Goal: Use online tool/utility: Utilize a website feature to perform a specific function

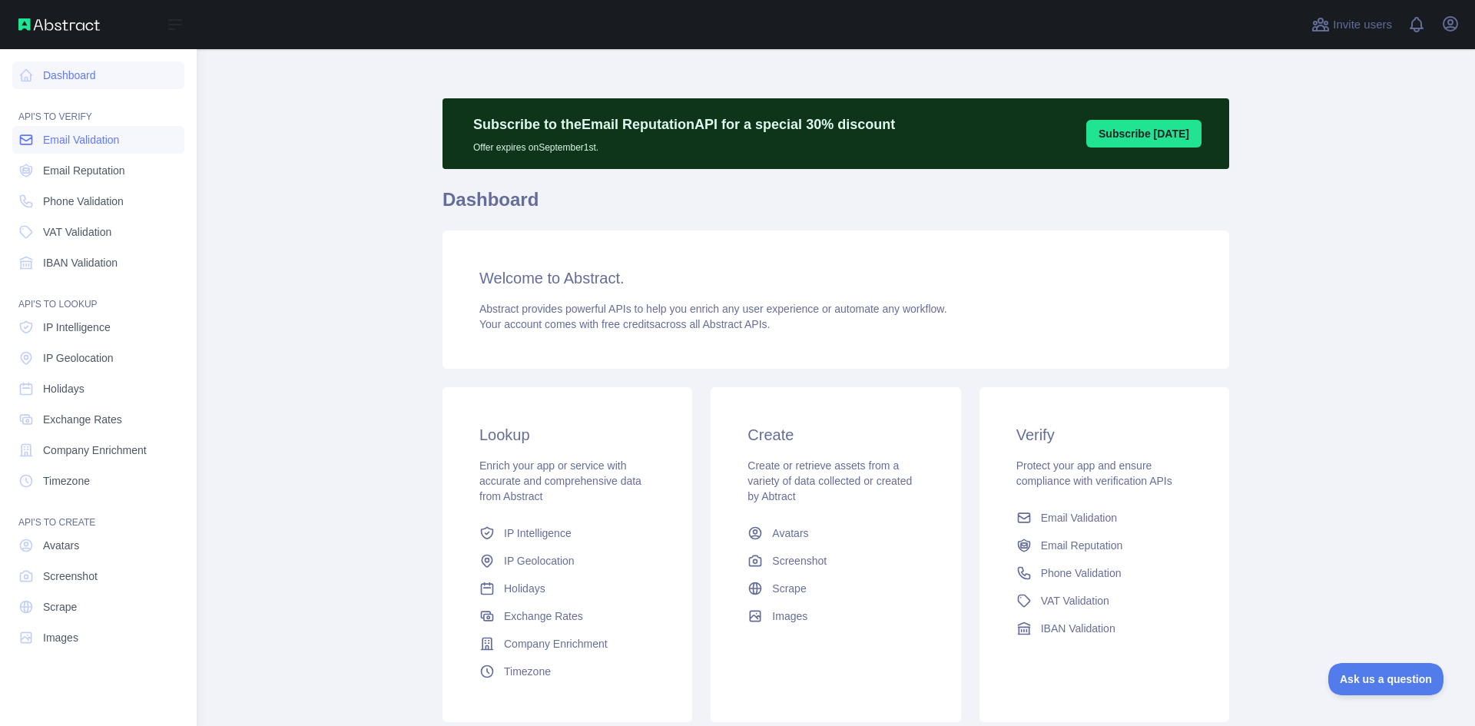
click at [102, 138] on span "Email Validation" at bounding box center [81, 139] width 76 height 15
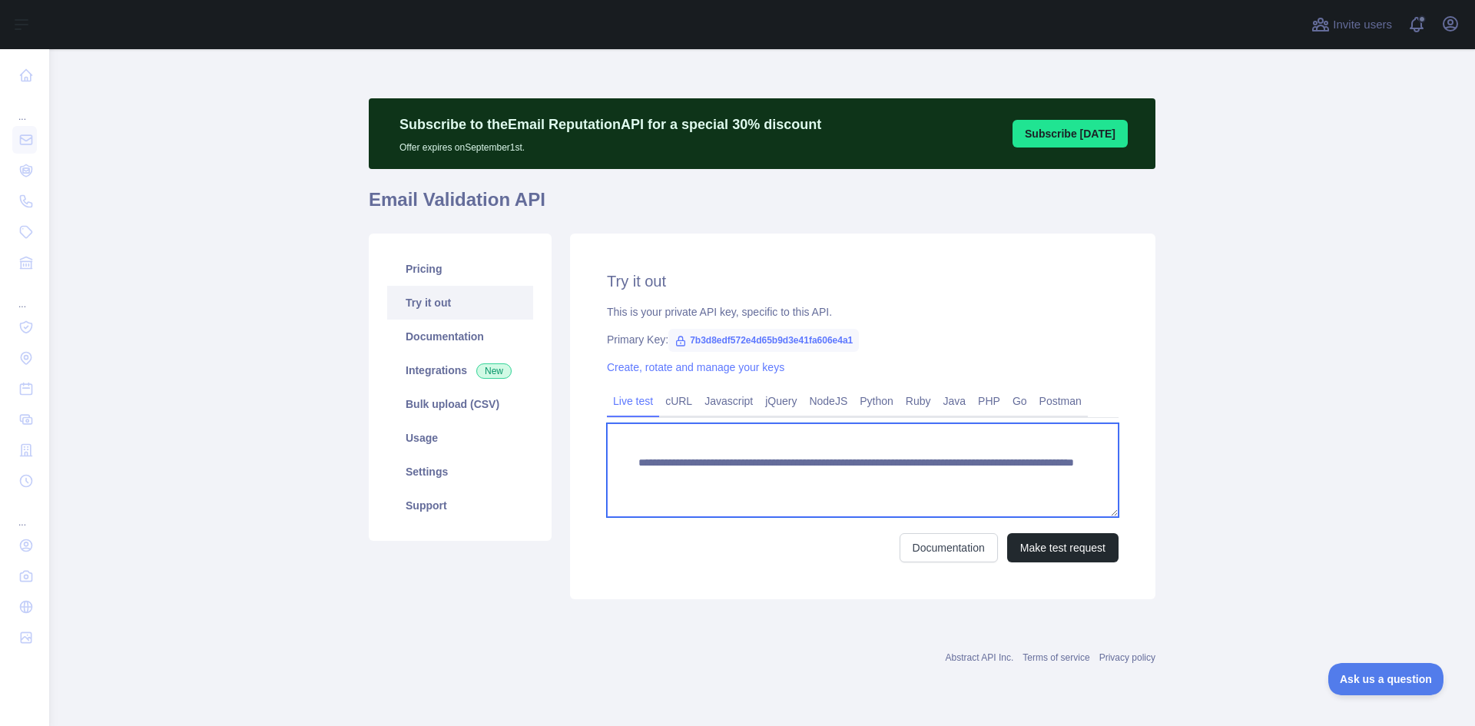
click at [942, 476] on textarea "**********" at bounding box center [863, 470] width 512 height 94
click at [946, 478] on textarea "**********" at bounding box center [863, 470] width 512 height 94
click at [992, 480] on textarea "**********" at bounding box center [863, 470] width 512 height 94
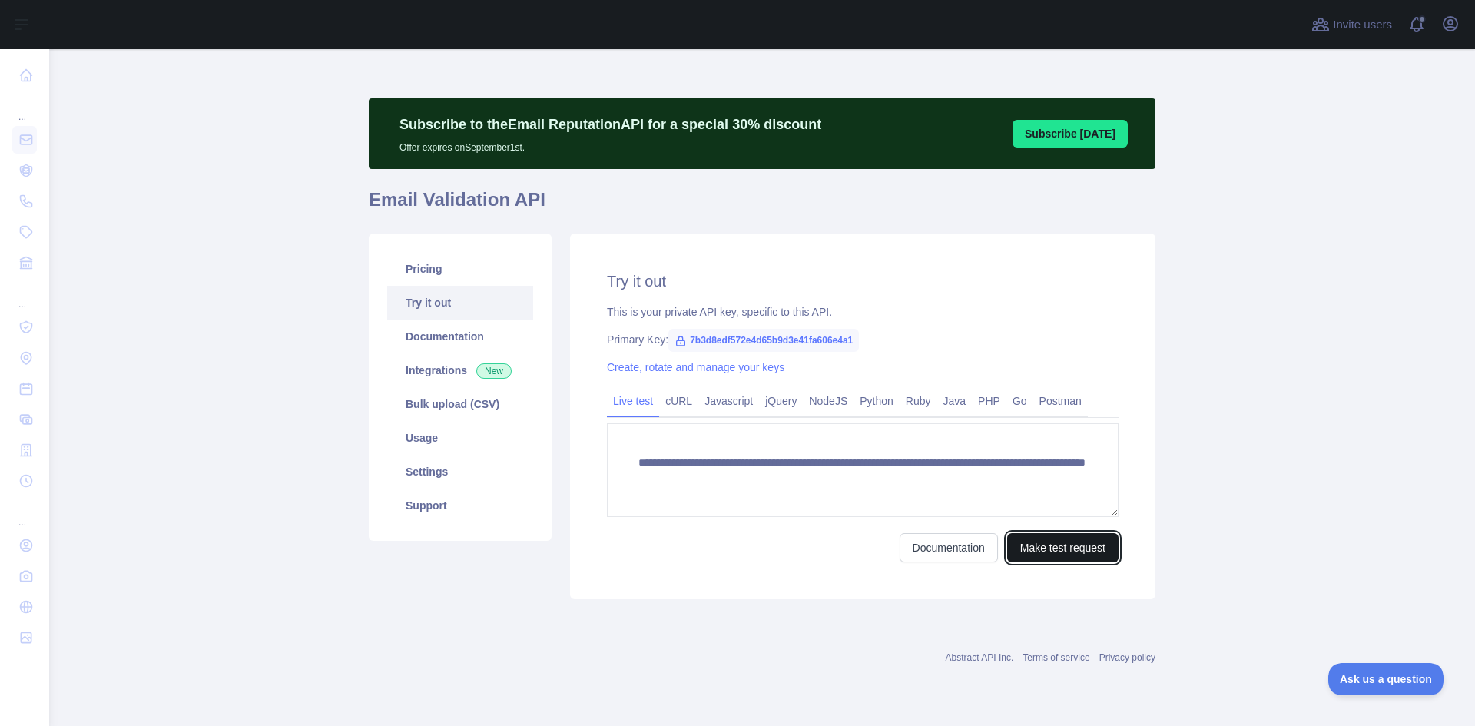
click at [1059, 549] on button "Make test request" at bounding box center [1062, 547] width 111 height 29
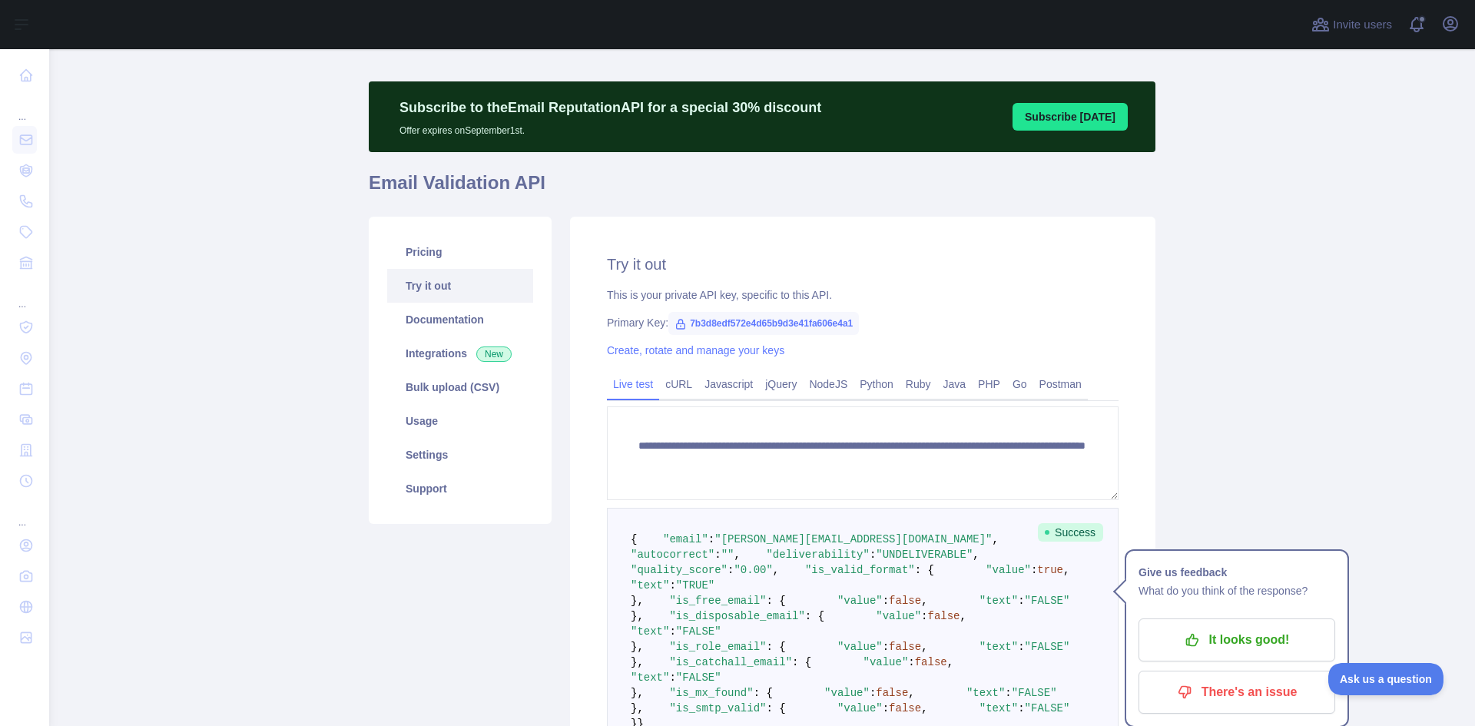
scroll to position [77, 0]
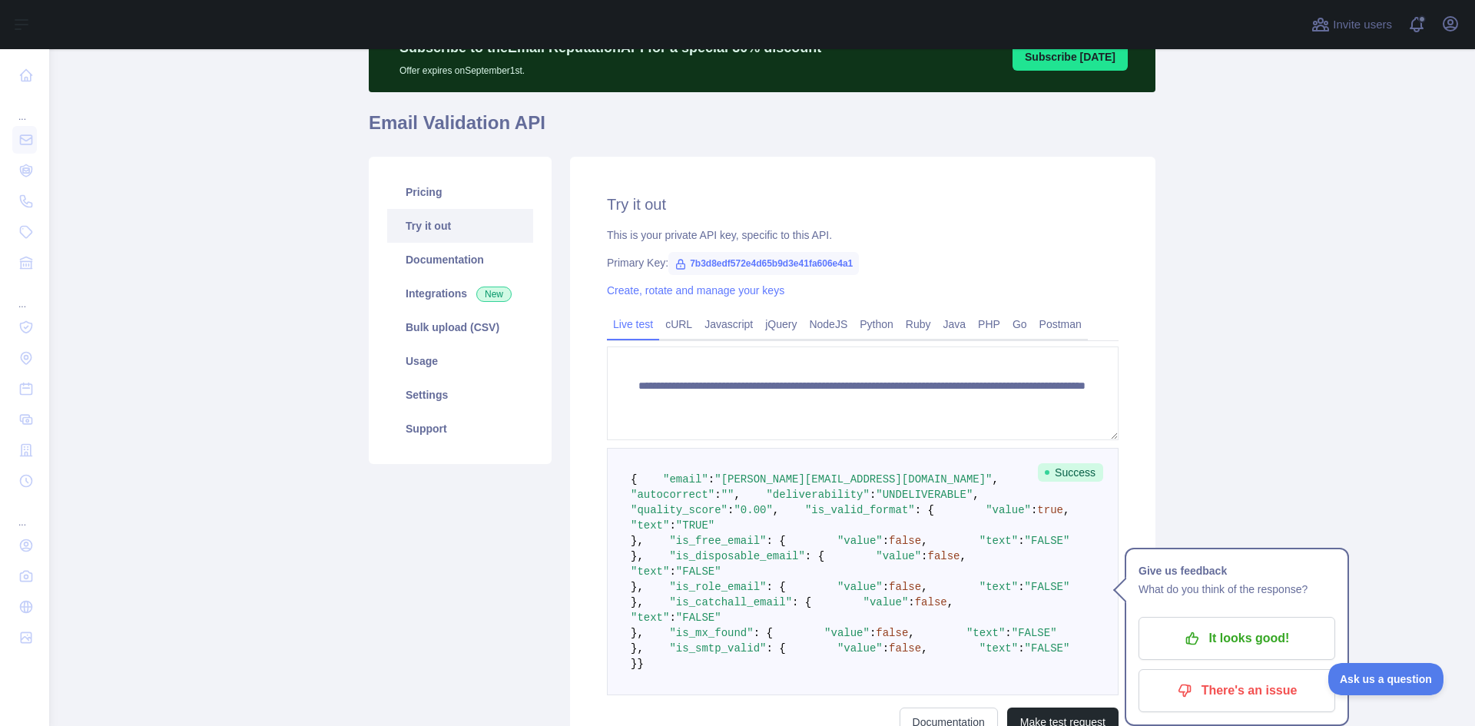
click at [876, 501] on span ""UNDELIVERABLE"" at bounding box center [924, 495] width 97 height 12
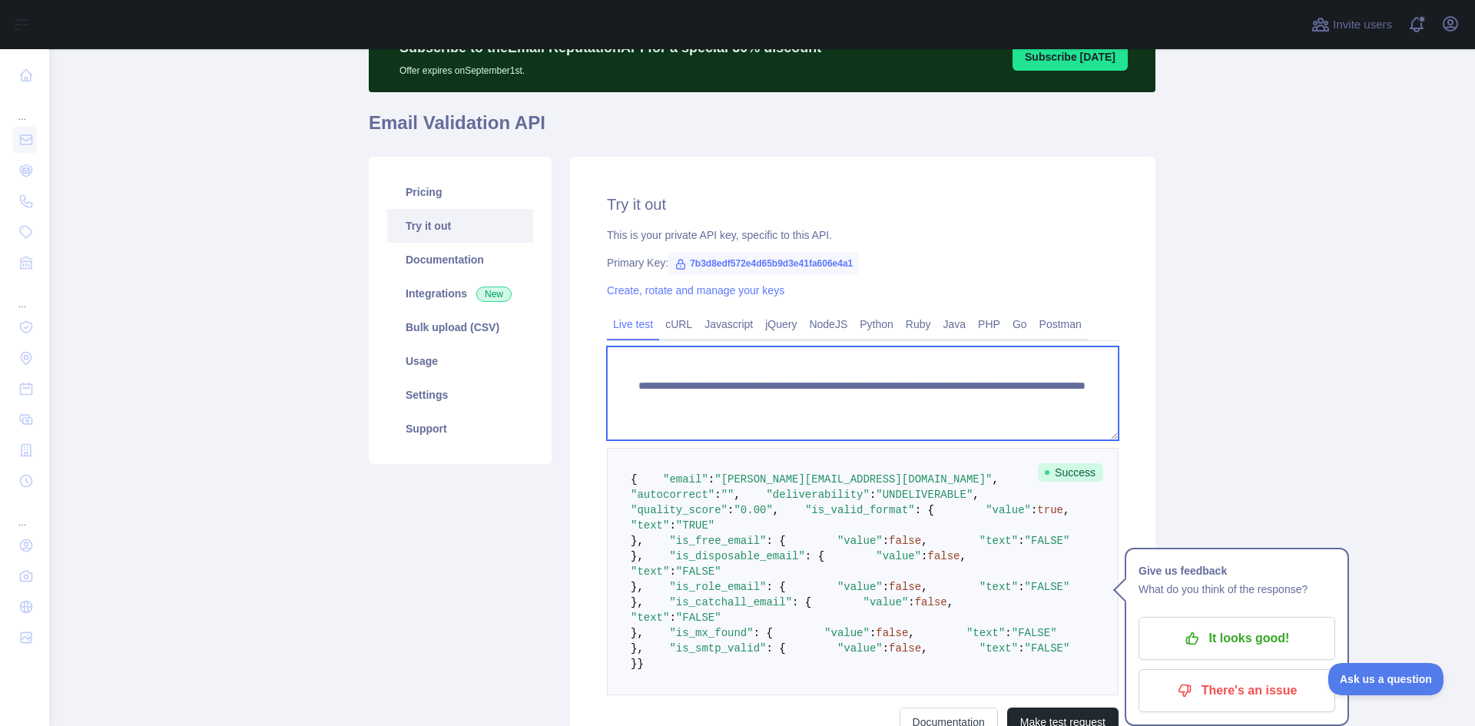
click at [1000, 403] on textarea "**********" at bounding box center [863, 393] width 512 height 94
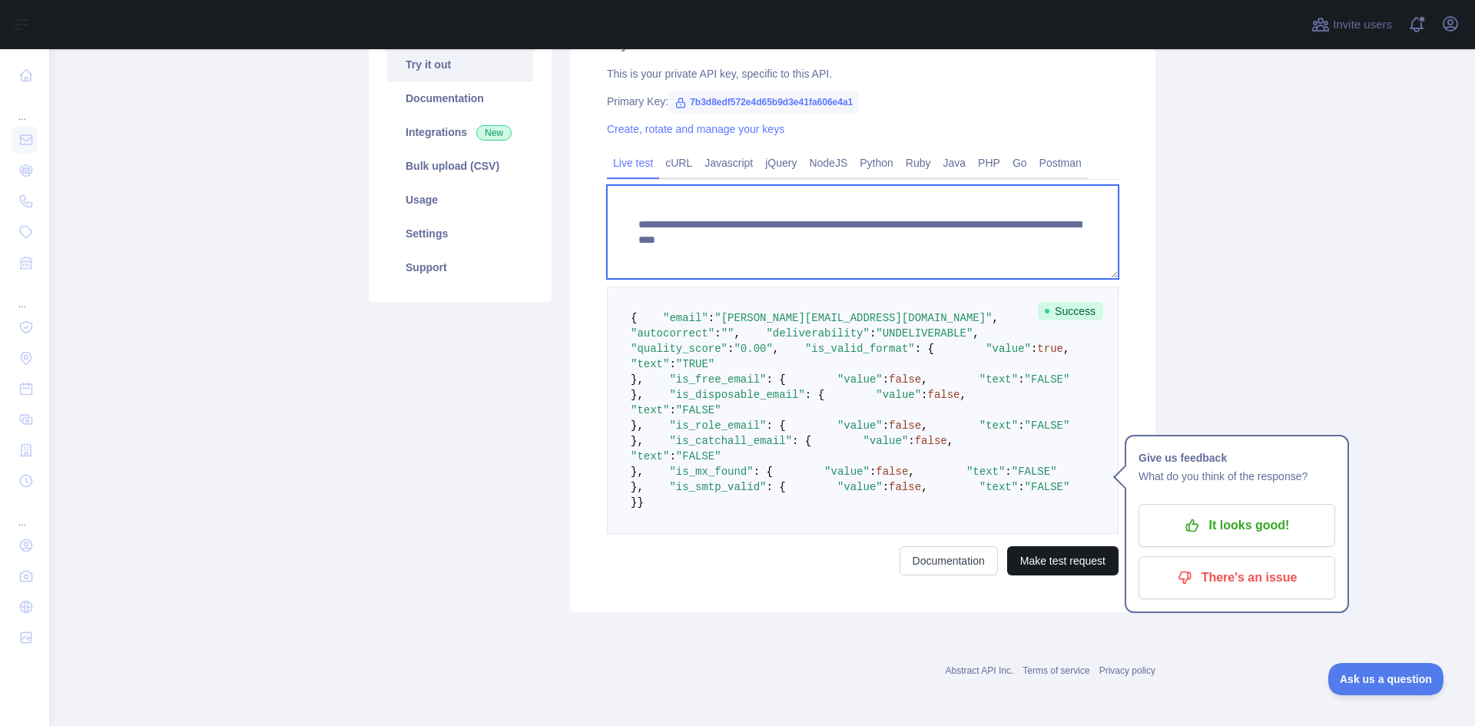
type textarea "**********"
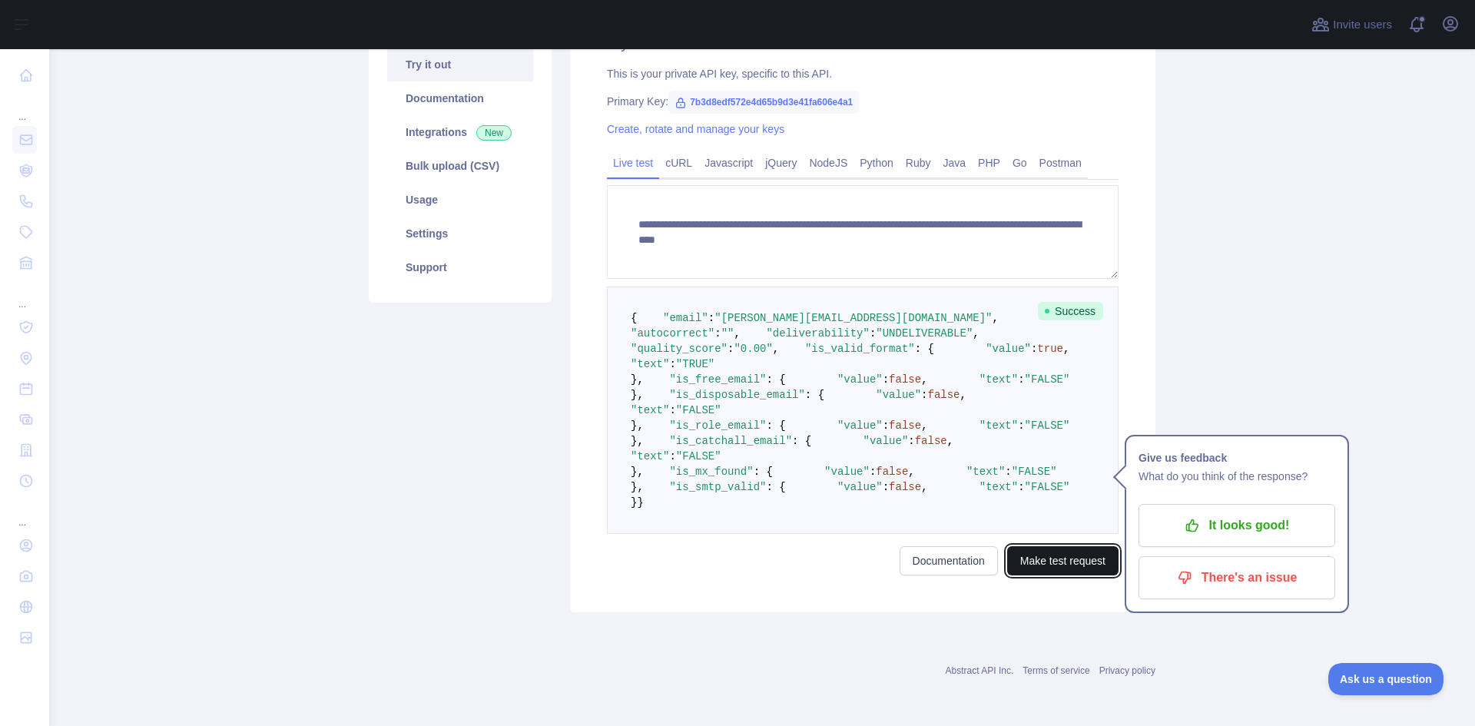
click at [1070, 575] on button "Make test request" at bounding box center [1062, 560] width 111 height 29
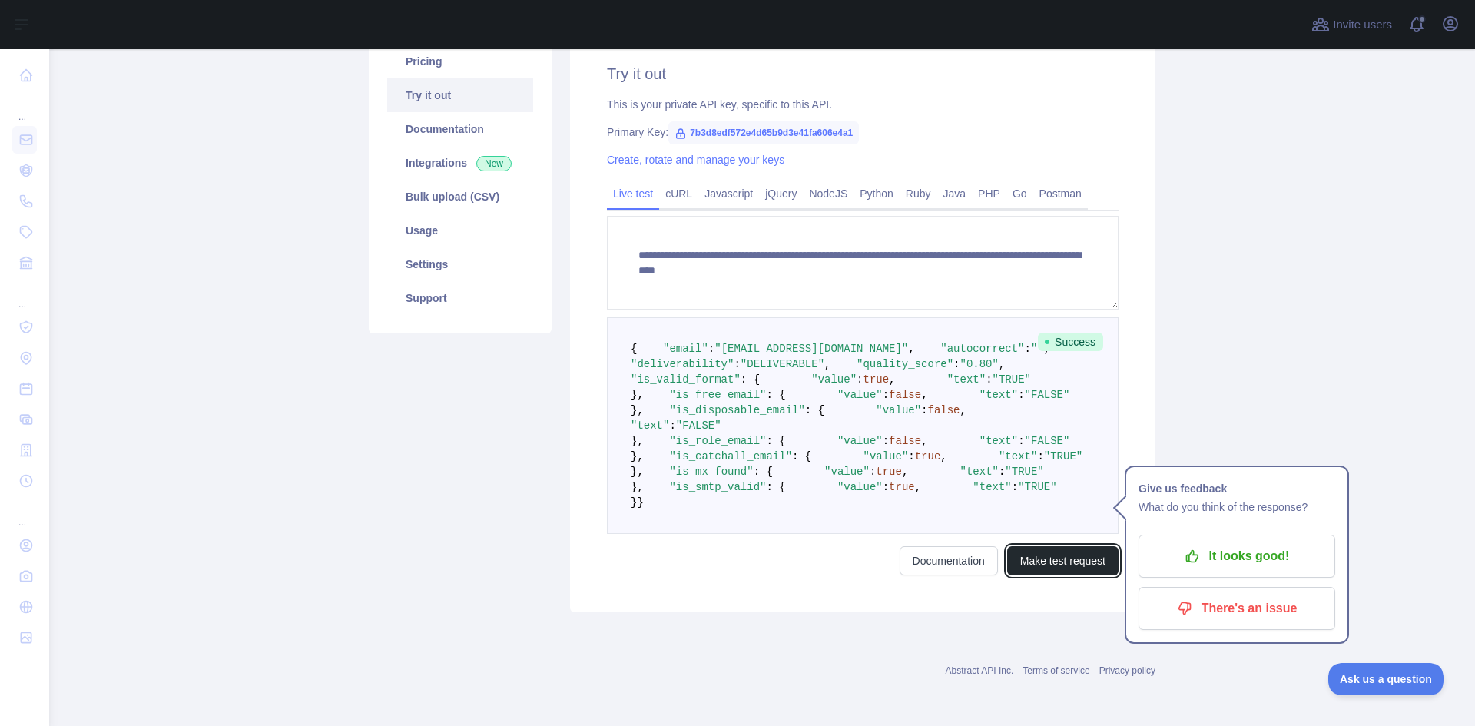
scroll to position [407, 0]
click at [808, 358] on span ""DELIVERABLE"" at bounding box center [783, 364] width 84 height 12
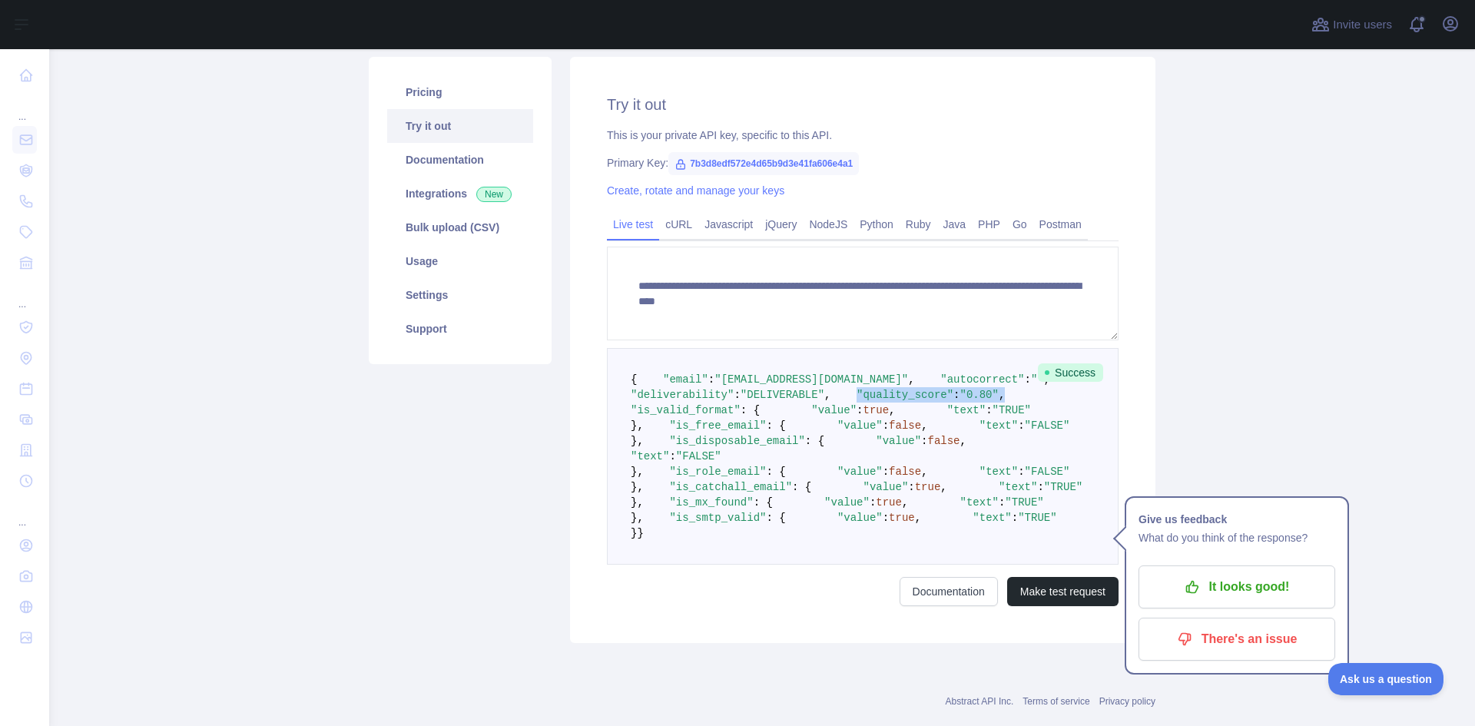
drag, startPoint x: 649, startPoint y: 439, endPoint x: 807, endPoint y: 438, distance: 157.5
click at [807, 438] on pre "{ "email" : "[EMAIL_ADDRESS][DOMAIN_NAME]" , "autocorrect" : "" , "deliverabili…" at bounding box center [863, 456] width 512 height 217
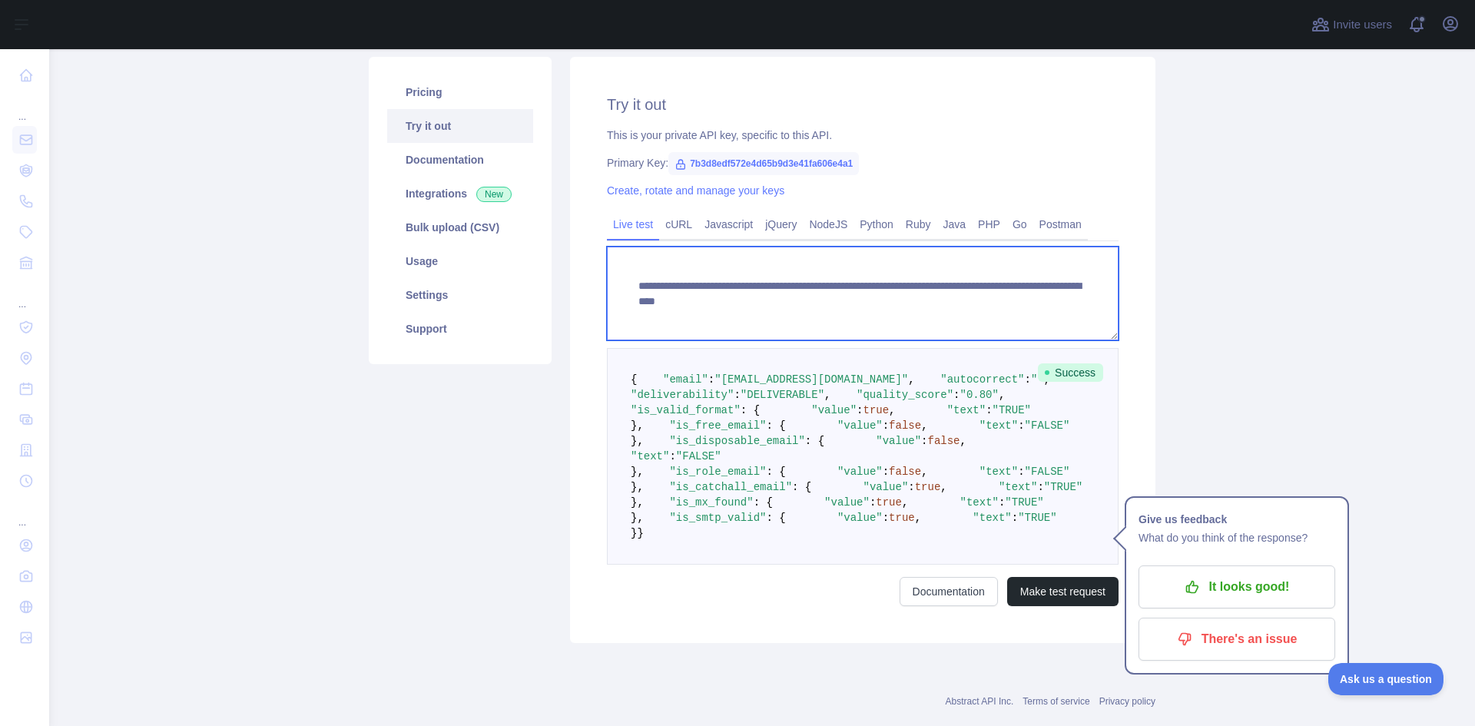
click at [963, 299] on textarea "**********" at bounding box center [863, 294] width 512 height 94
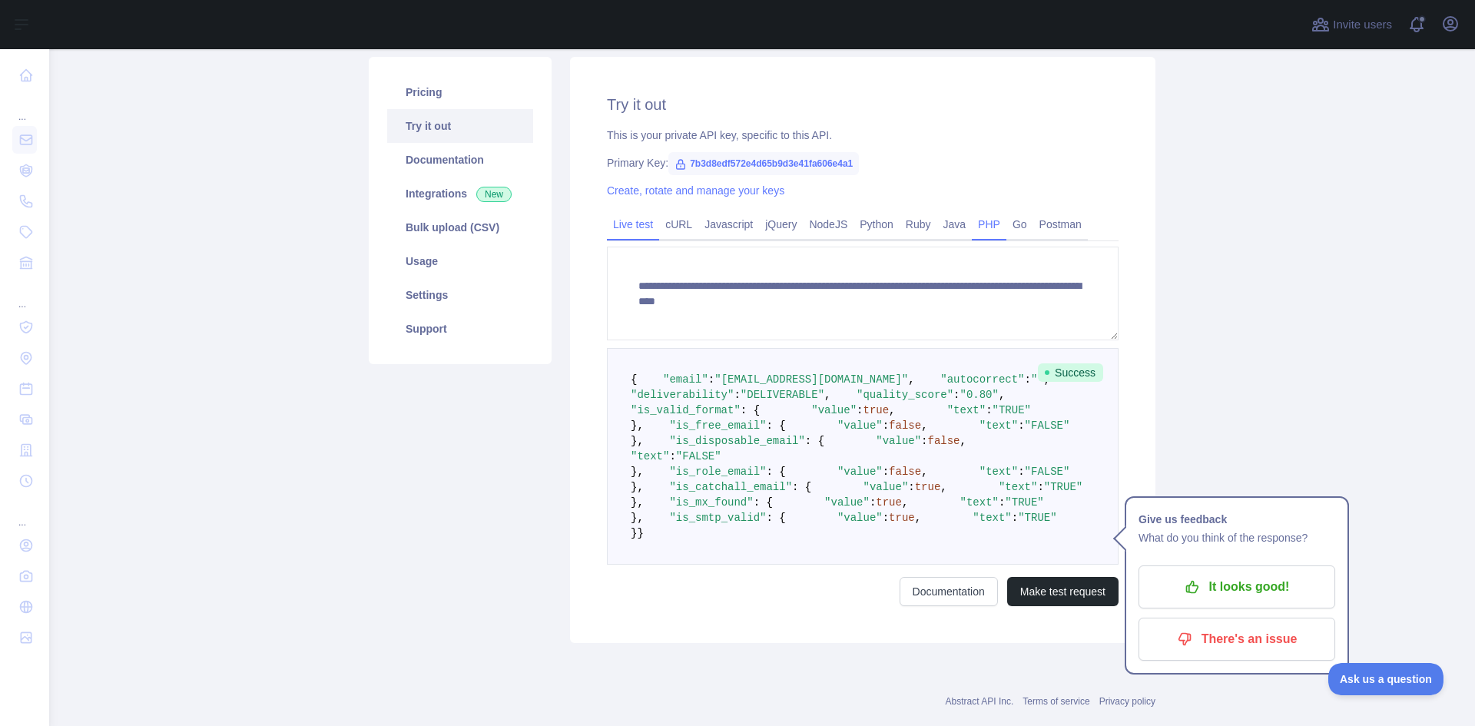
click at [976, 226] on link "PHP" at bounding box center [989, 224] width 35 height 25
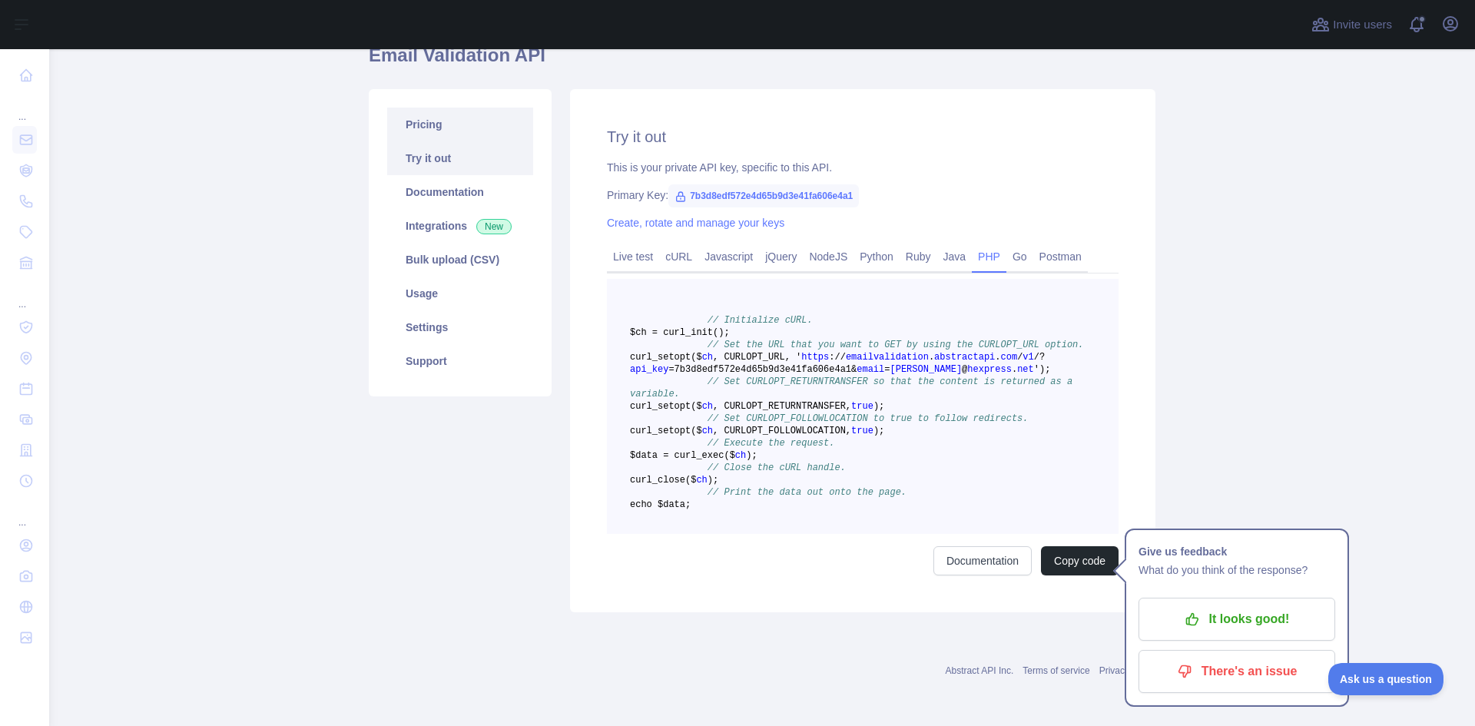
click at [439, 108] on link "Pricing" at bounding box center [460, 125] width 146 height 34
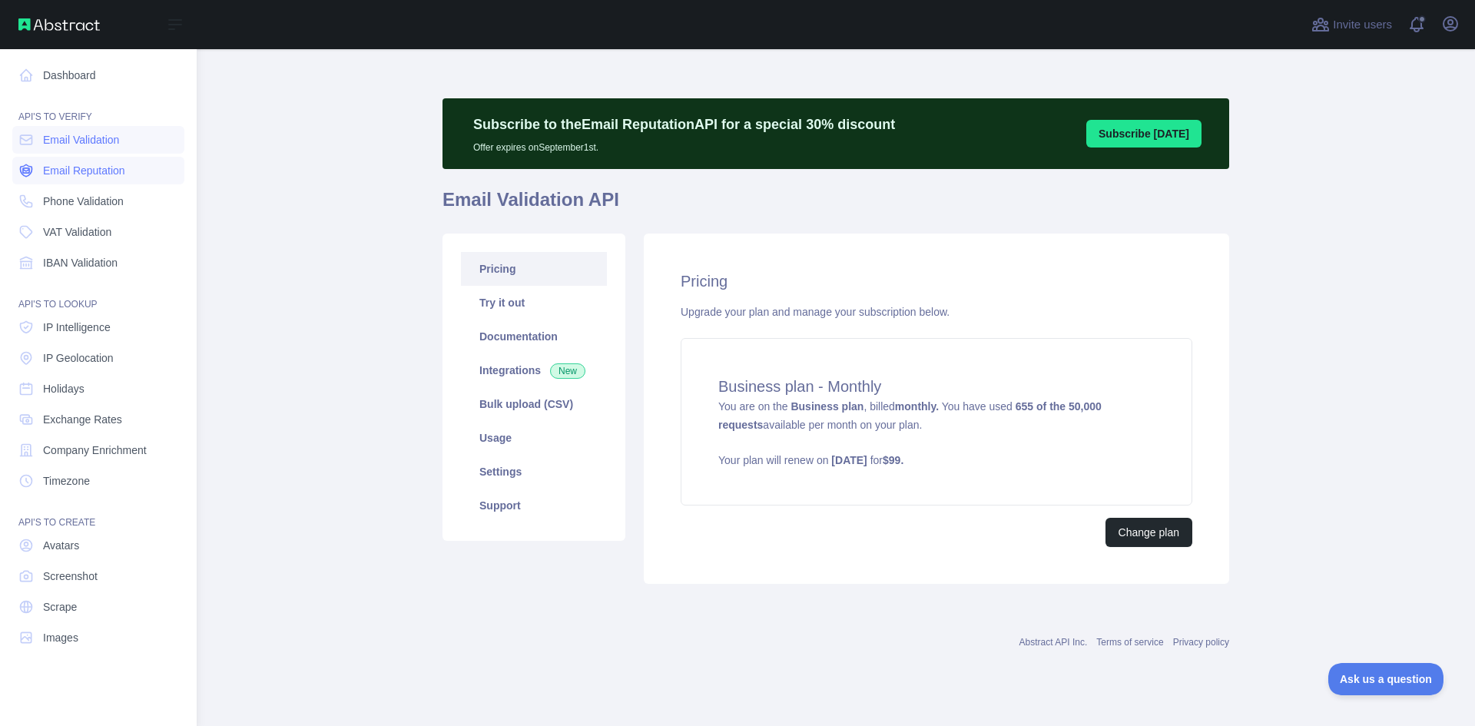
click at [85, 171] on span "Email Reputation" at bounding box center [84, 170] width 82 height 15
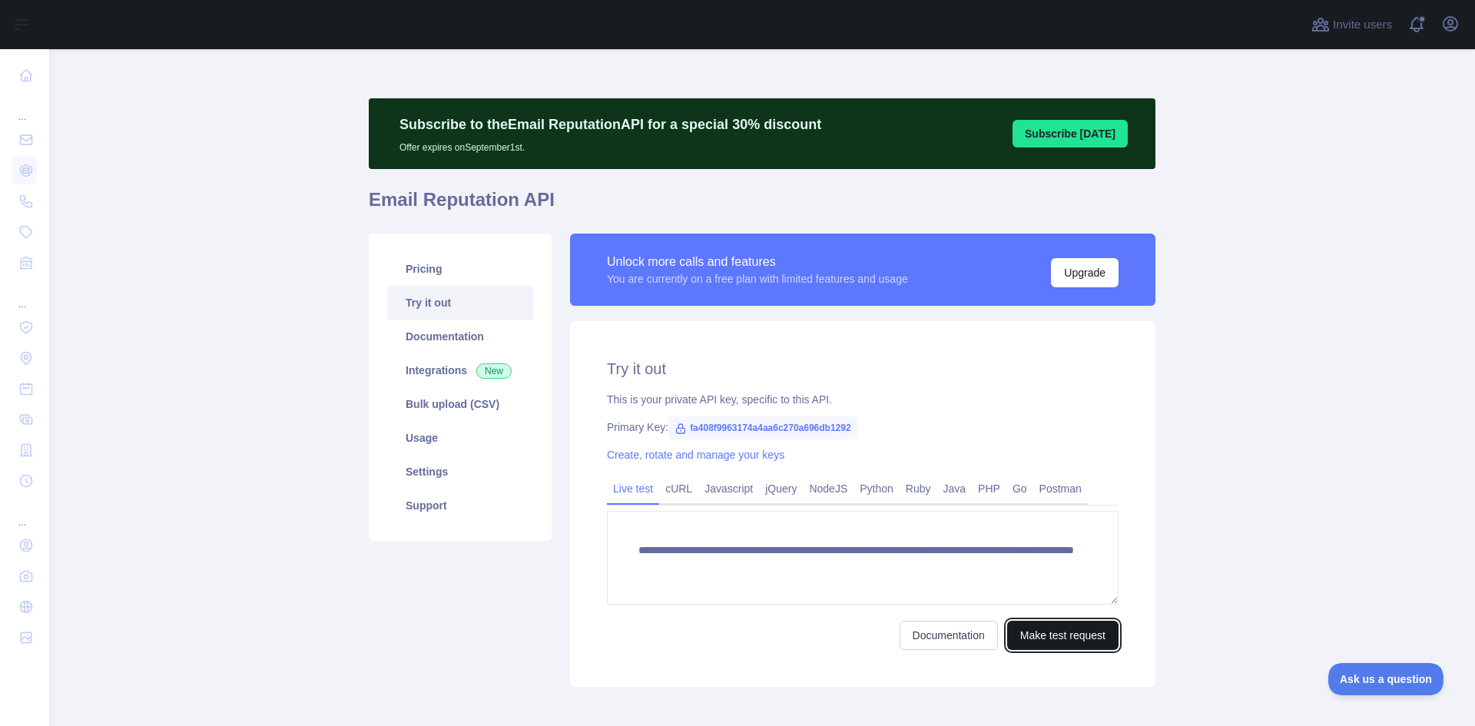
click at [1066, 631] on button "Make test request" at bounding box center [1062, 635] width 111 height 29
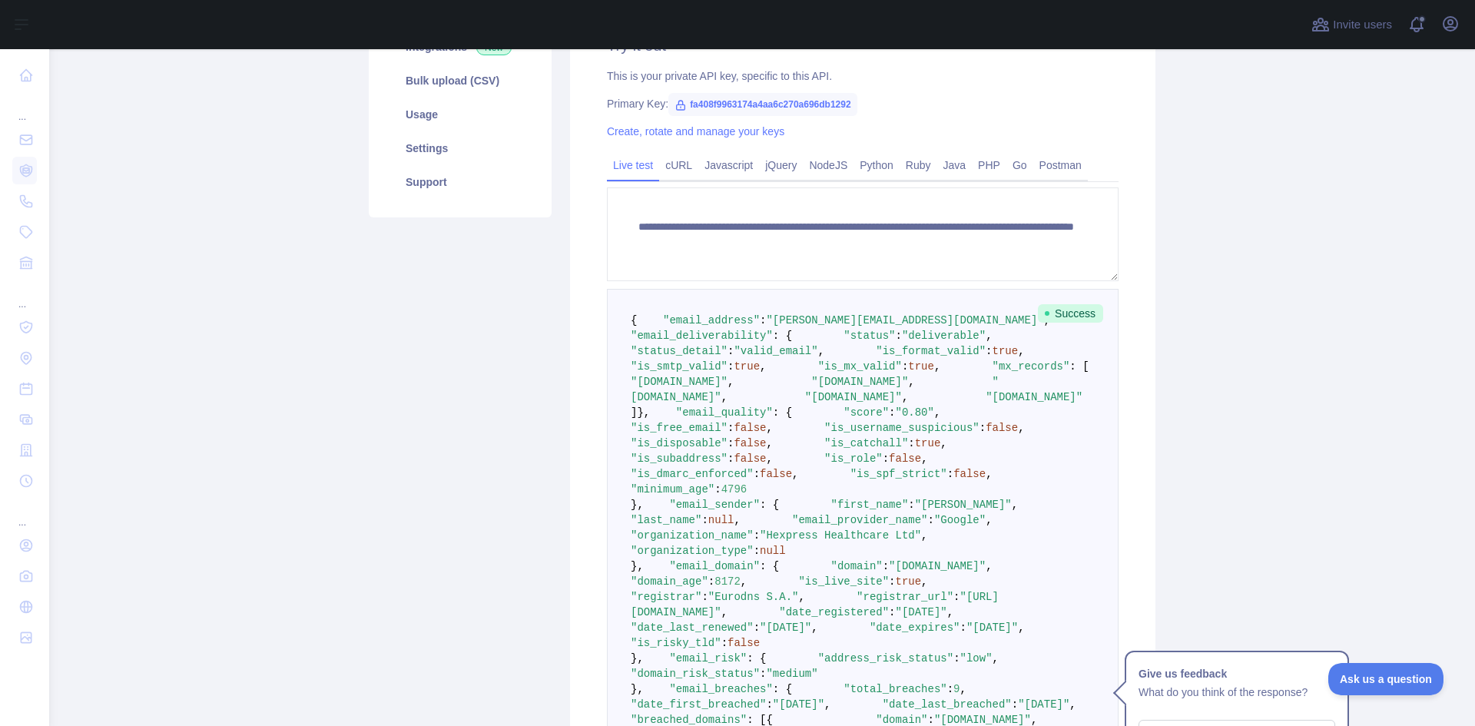
scroll to position [461, 0]
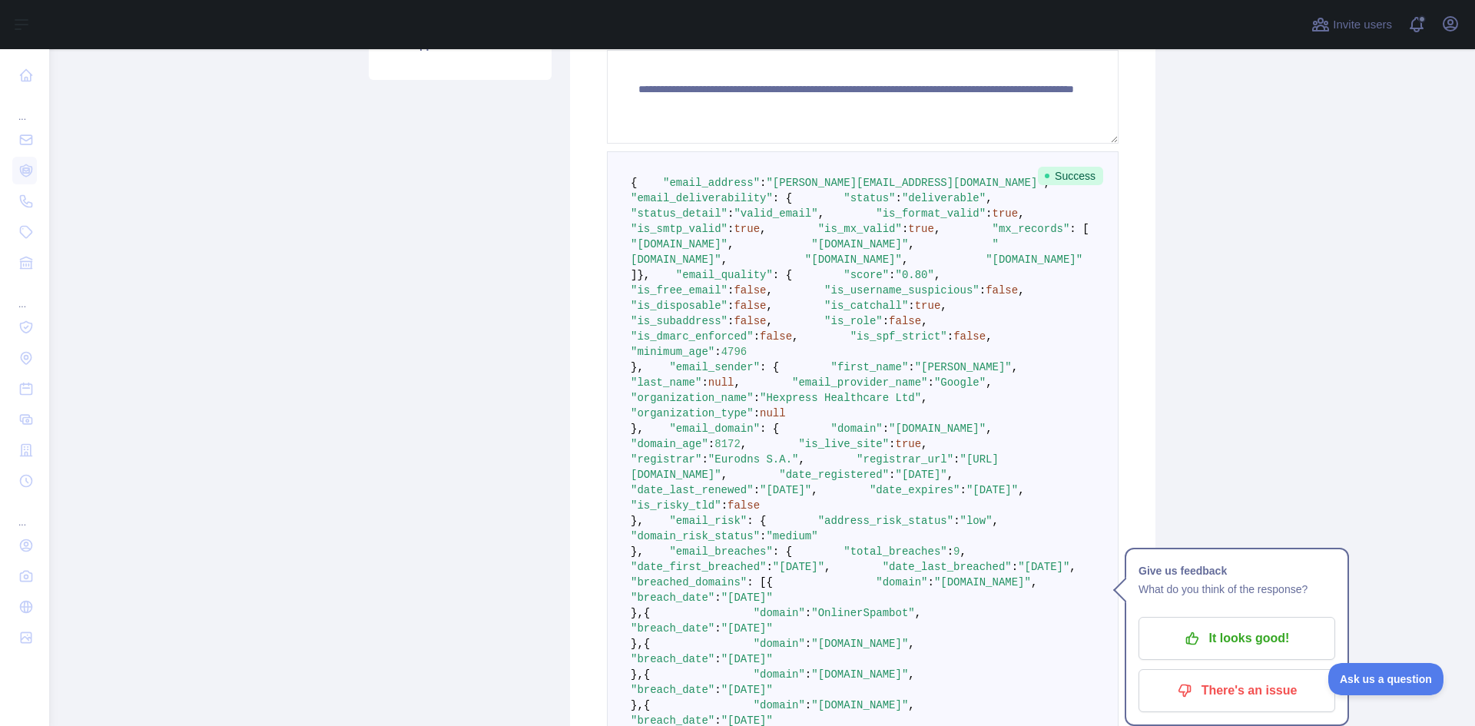
drag, startPoint x: 668, startPoint y: 303, endPoint x: 726, endPoint y: 393, distance: 107.4
click at [726, 393] on pre "{ "email_address" : "[PERSON_NAME][EMAIL_ADDRESS][DOMAIN_NAME]" , "email_delive…" at bounding box center [863, 520] width 512 height 739
drag, startPoint x: 647, startPoint y: 429, endPoint x: 734, endPoint y: 592, distance: 184.6
click at [734, 592] on pre "{ "email_address" : "[PERSON_NAME][EMAIL_ADDRESS][DOMAIN_NAME]" , "email_delive…" at bounding box center [863, 520] width 512 height 739
click at [896, 281] on span ""0.80"" at bounding box center [915, 275] width 38 height 12
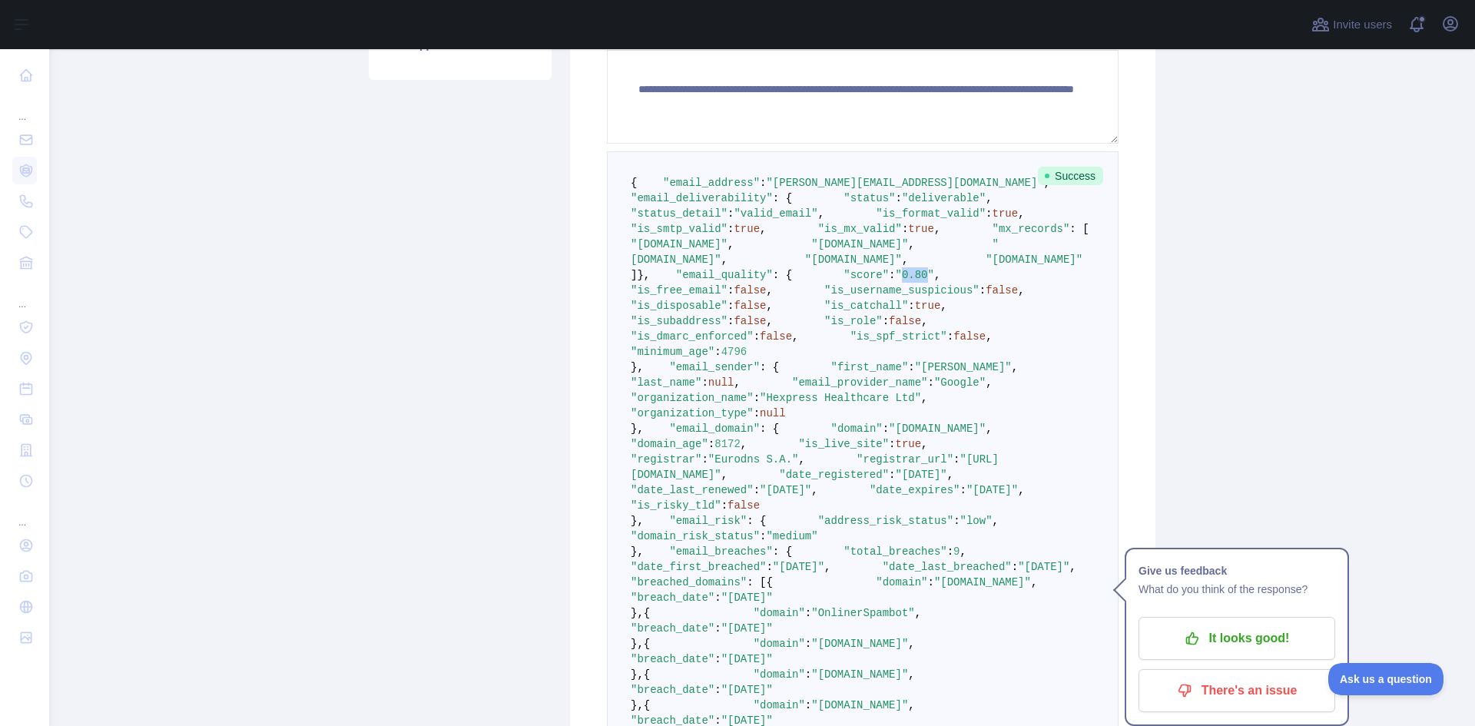
click at [896, 281] on span ""0.80"" at bounding box center [915, 275] width 38 height 12
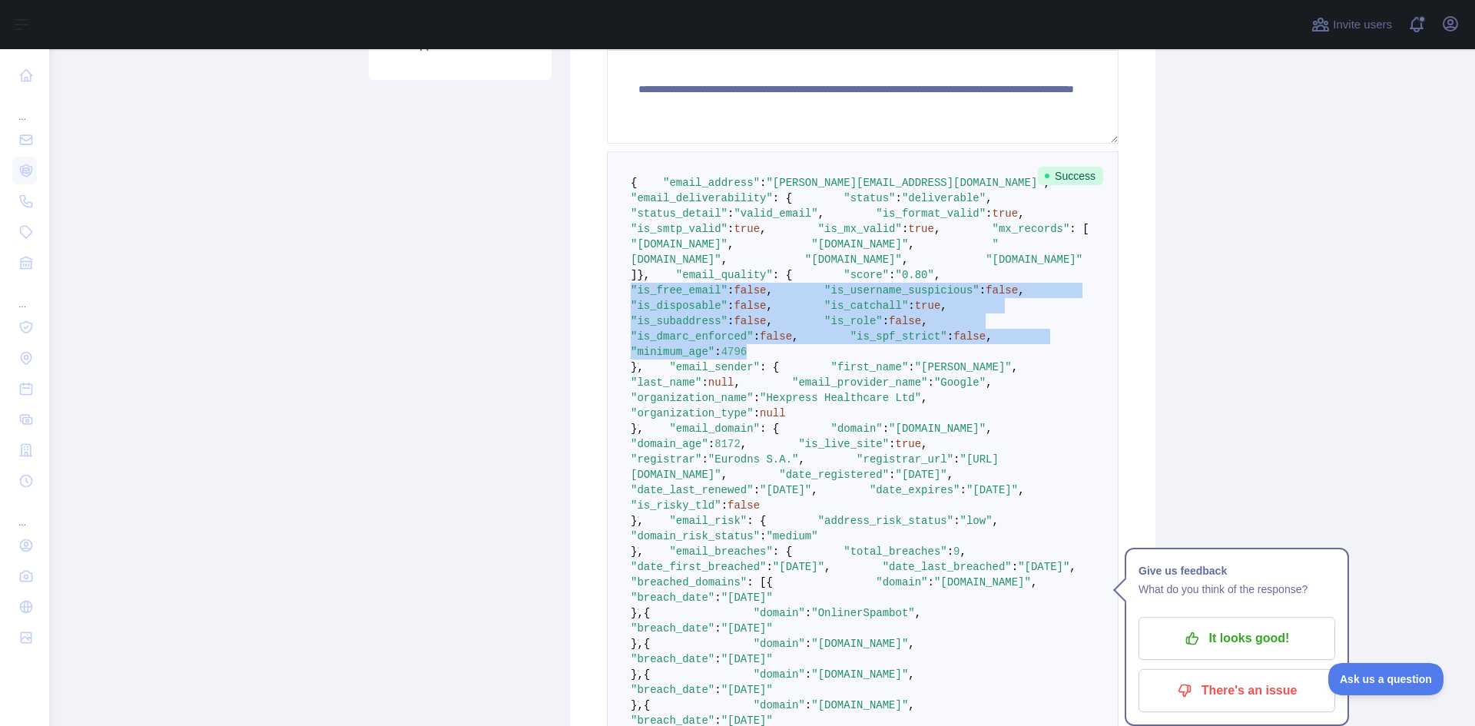
drag, startPoint x: 673, startPoint y: 458, endPoint x: 806, endPoint y: 585, distance: 183.7
click at [806, 585] on pre "{ "email_address" : "[PERSON_NAME][EMAIL_ADDRESS][DOMAIN_NAME]" , "email_delive…" at bounding box center [863, 520] width 512 height 739
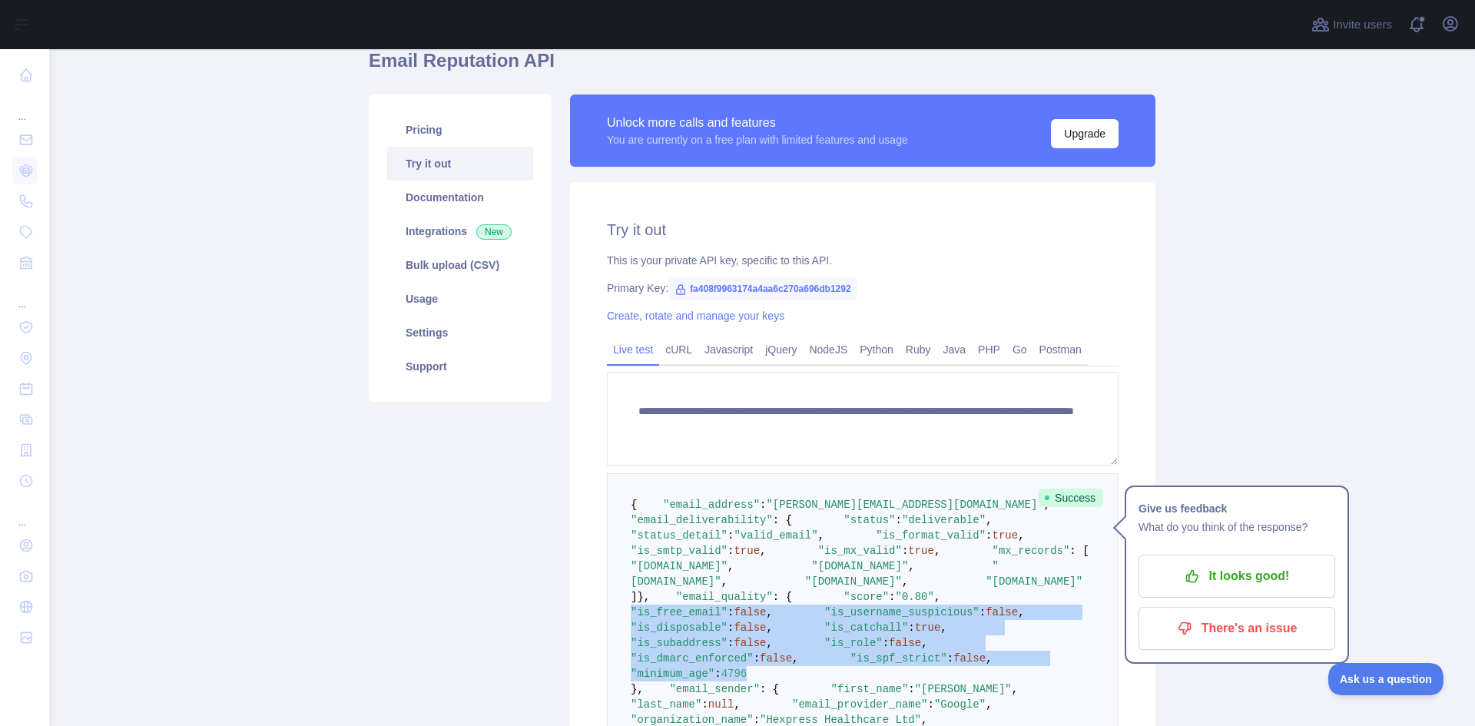
scroll to position [77, 0]
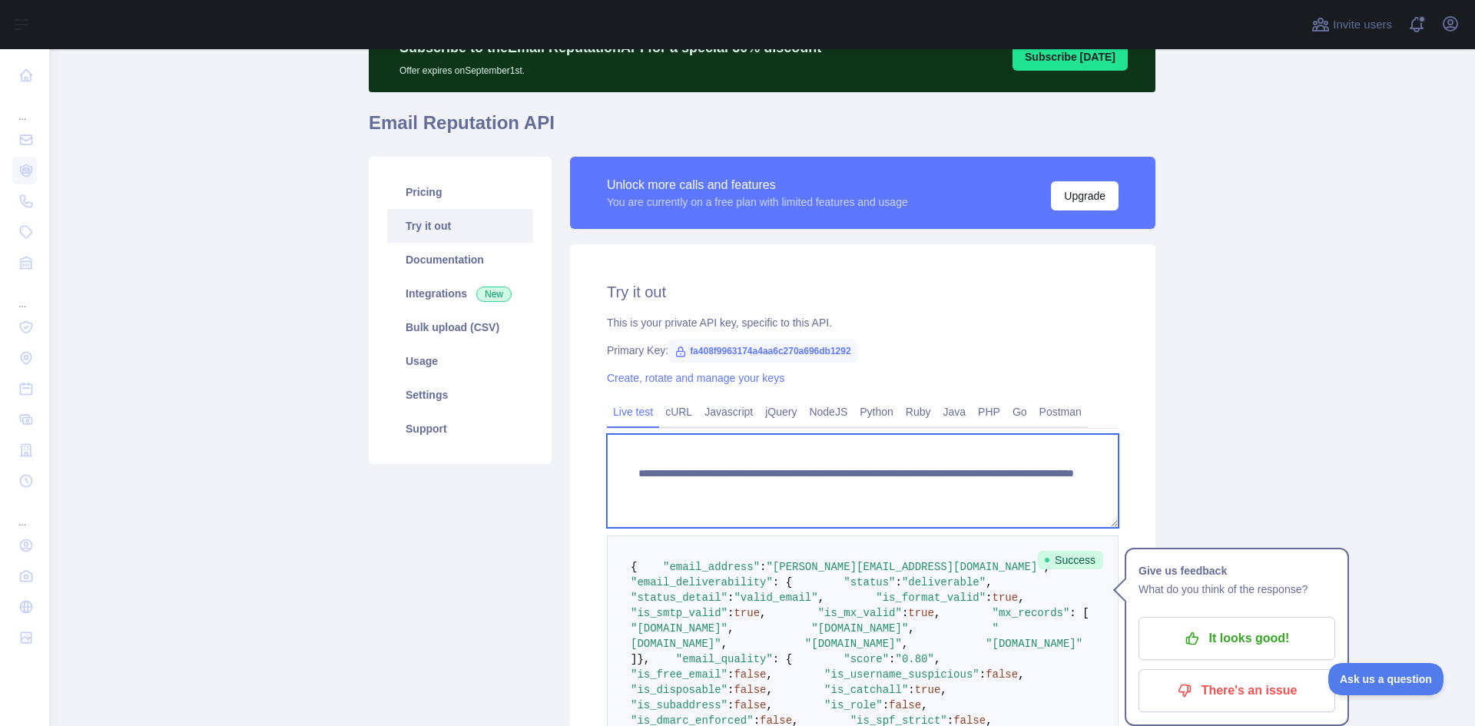
click at [917, 490] on textarea "**********" at bounding box center [863, 481] width 512 height 94
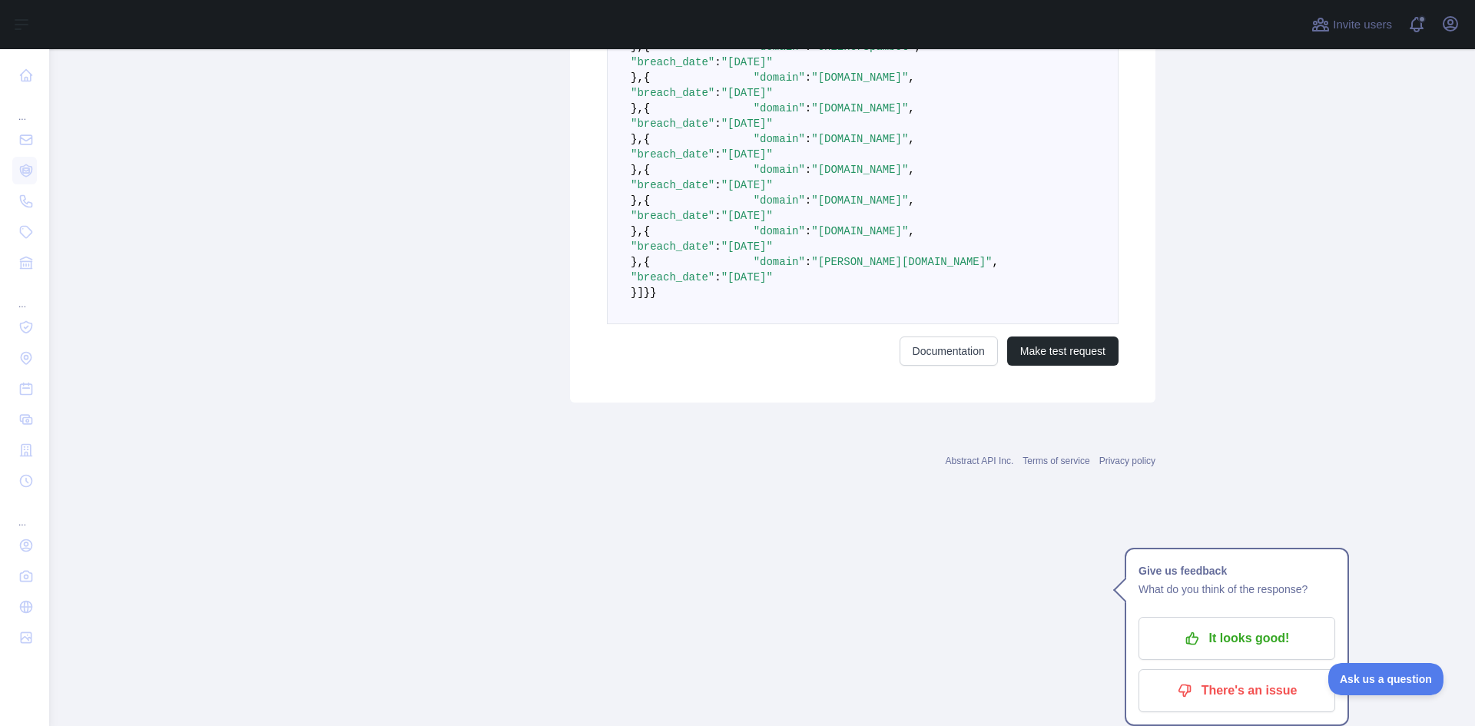
scroll to position [1536, 0]
click at [1047, 355] on button "Make test request" at bounding box center [1062, 340] width 111 height 29
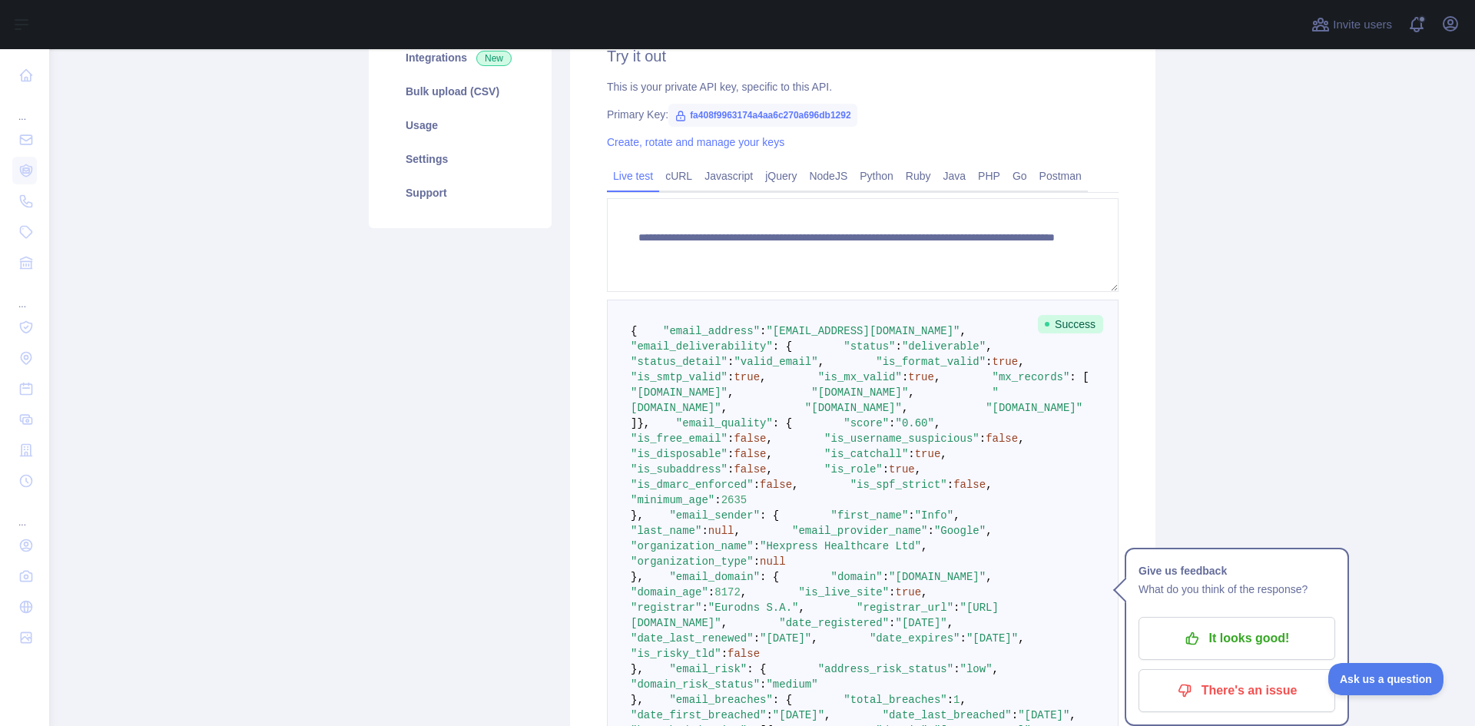
scroll to position [387, 0]
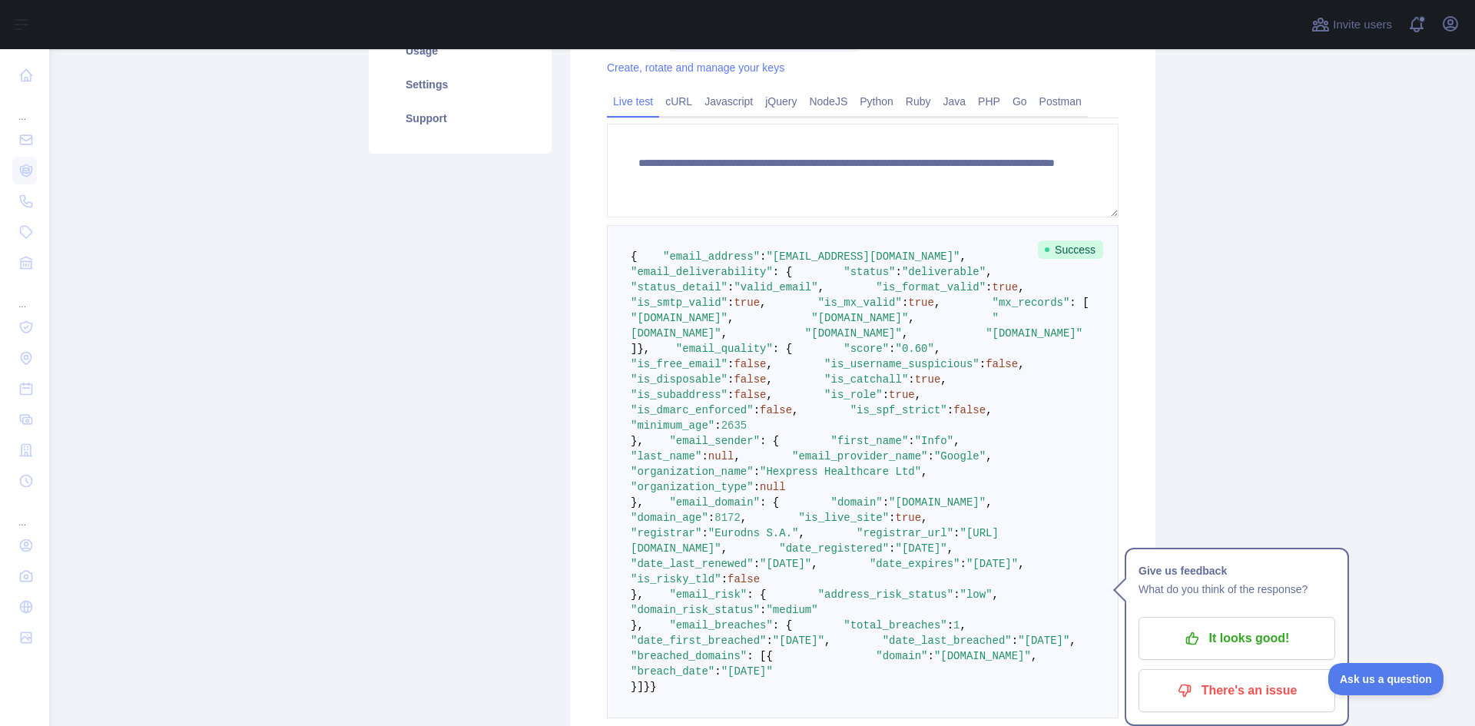
click at [896, 355] on span ""0.60"" at bounding box center [915, 349] width 38 height 12
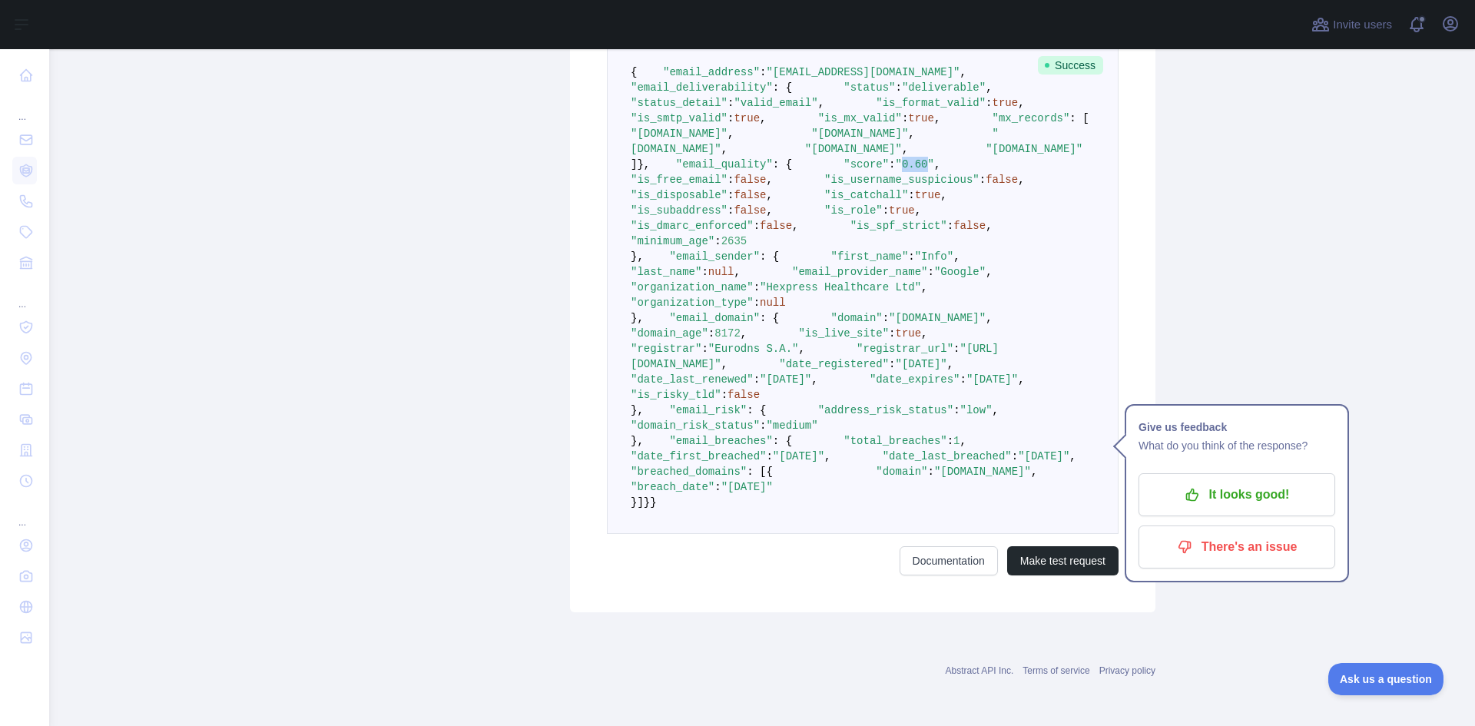
scroll to position [694, 0]
drag, startPoint x: 767, startPoint y: 311, endPoint x: 679, endPoint y: 295, distance: 89.1
click at [679, 295] on pre "{ "email_address" : "[EMAIL_ADDRESS][DOMAIN_NAME]" , "email_deliverability" : {…" at bounding box center [863, 287] width 512 height 493
click at [824, 217] on span ""is_role"" at bounding box center [853, 210] width 58 height 12
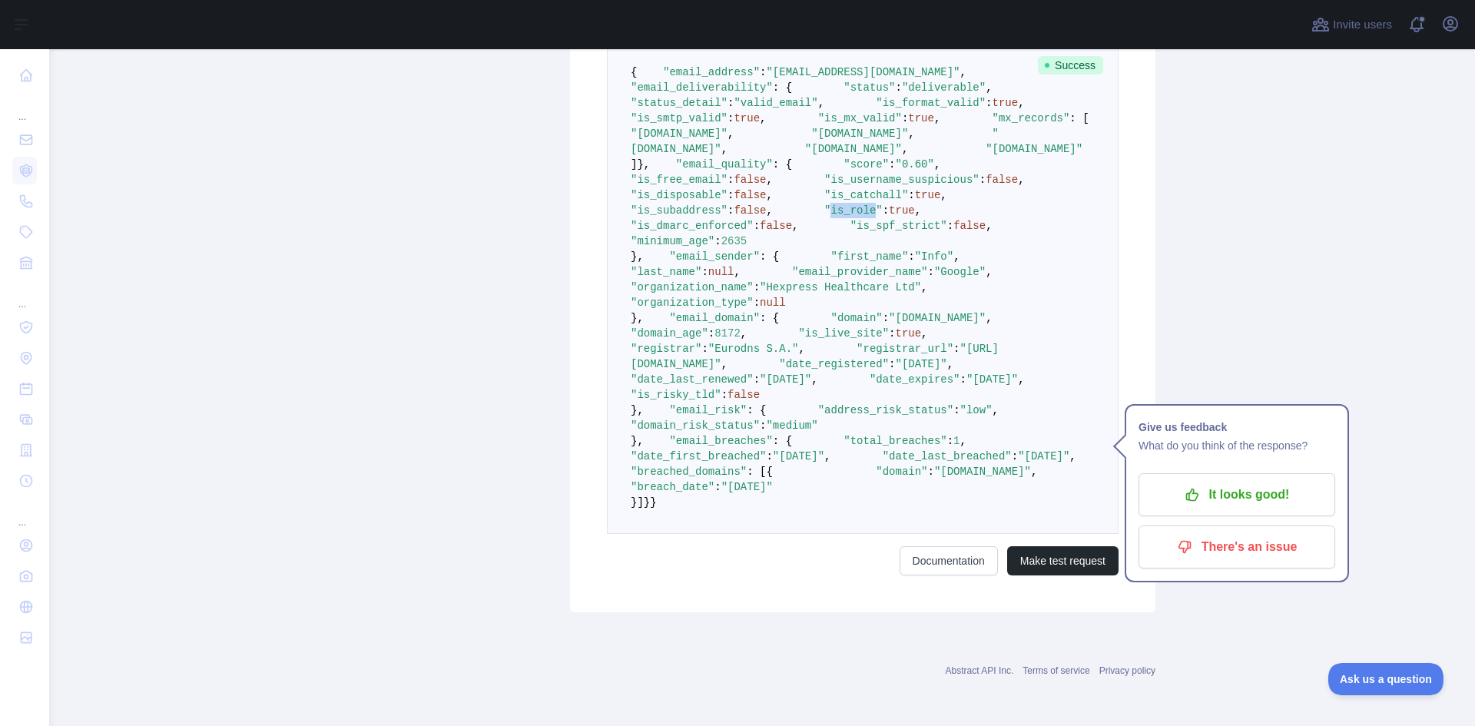
click at [824, 217] on span ""is_role"" at bounding box center [853, 210] width 58 height 12
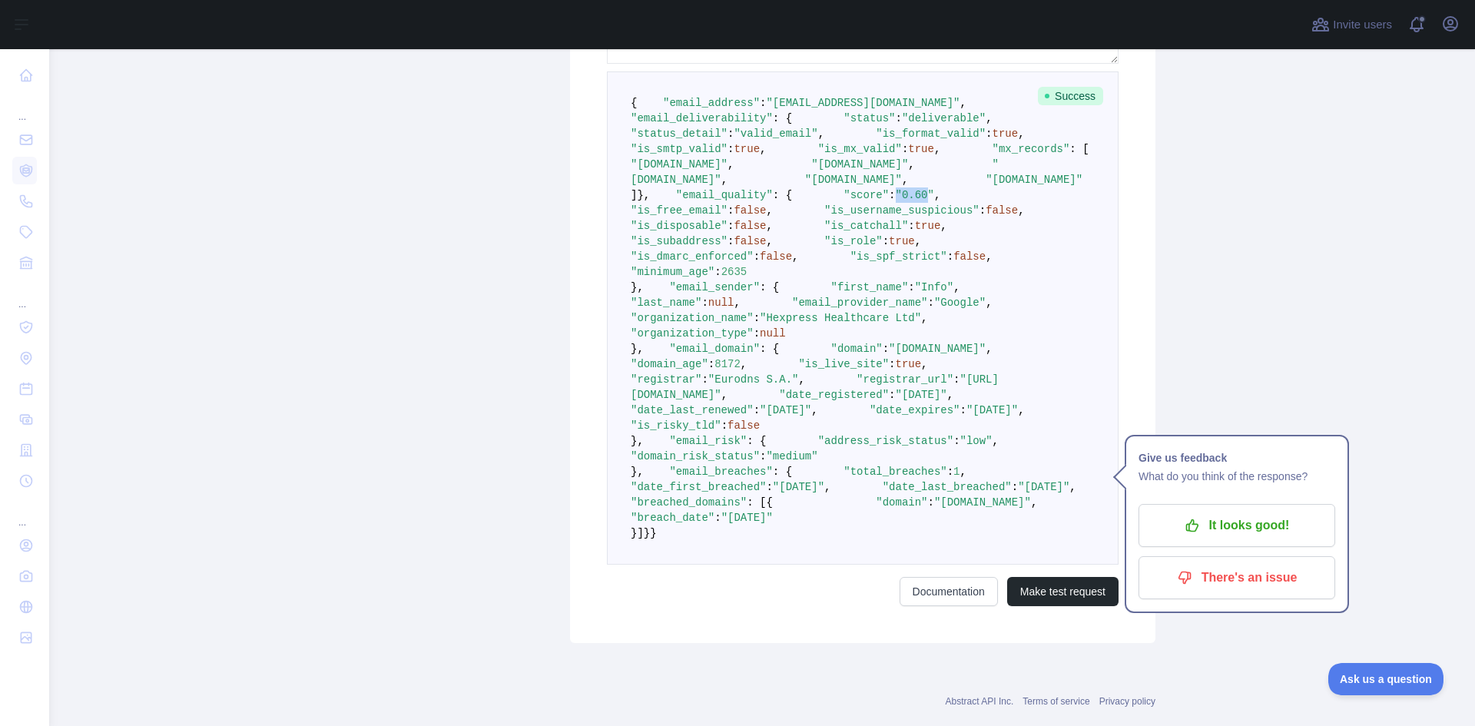
drag, startPoint x: 755, startPoint y: 365, endPoint x: 724, endPoint y: 363, distance: 30.8
click at [792, 201] on span ""score" : "0.60" ," at bounding box center [866, 195] width 148 height 12
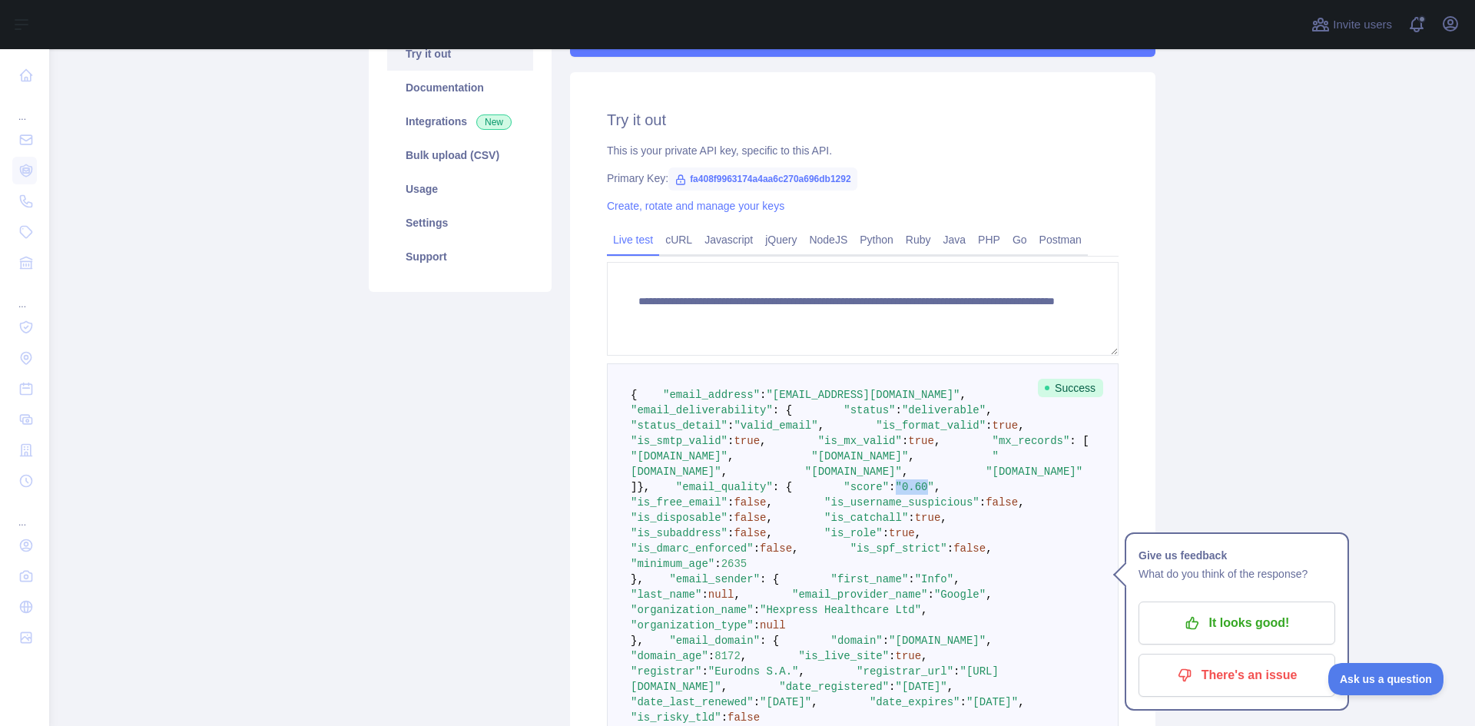
scroll to position [234, 0]
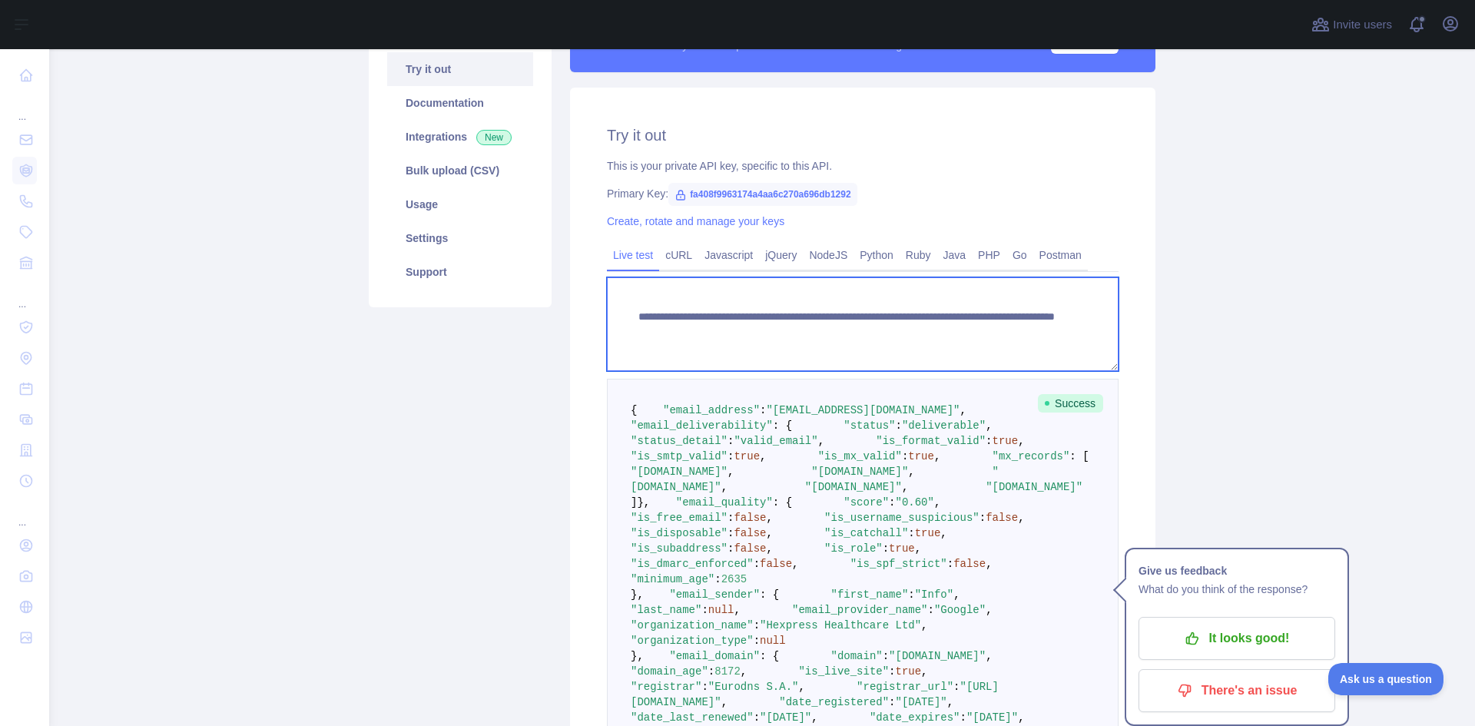
click at [900, 330] on textarea "**********" at bounding box center [863, 324] width 512 height 94
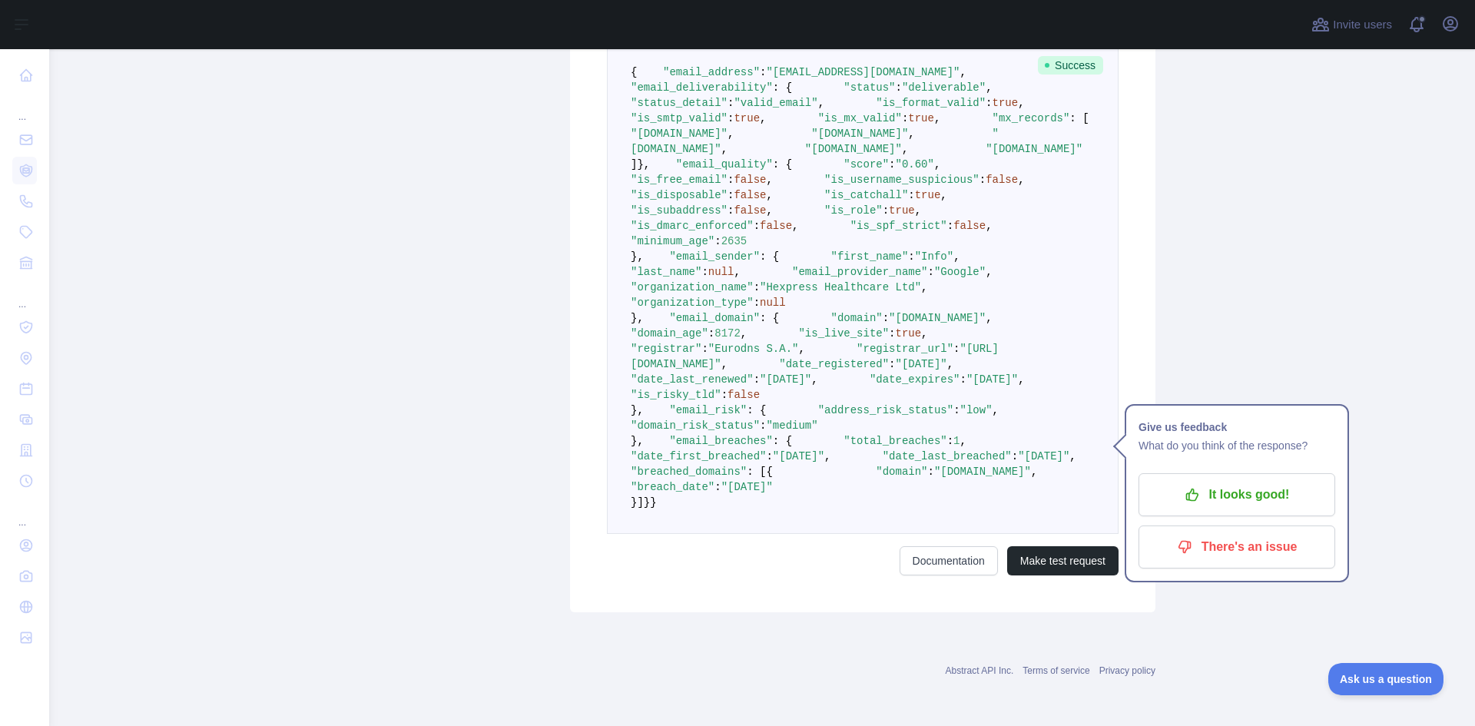
scroll to position [1079, 0]
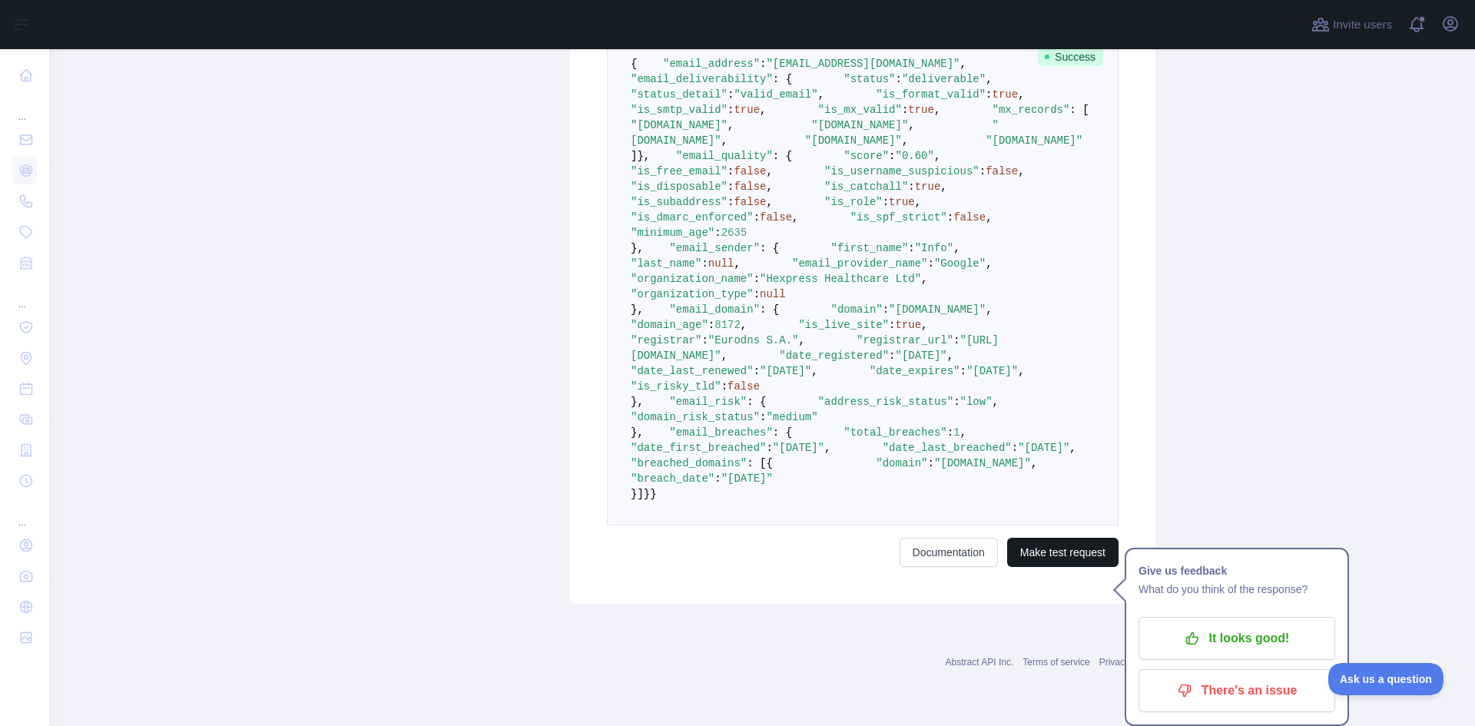
type textarea "**********"
click at [1023, 561] on button "Make test request" at bounding box center [1062, 552] width 111 height 29
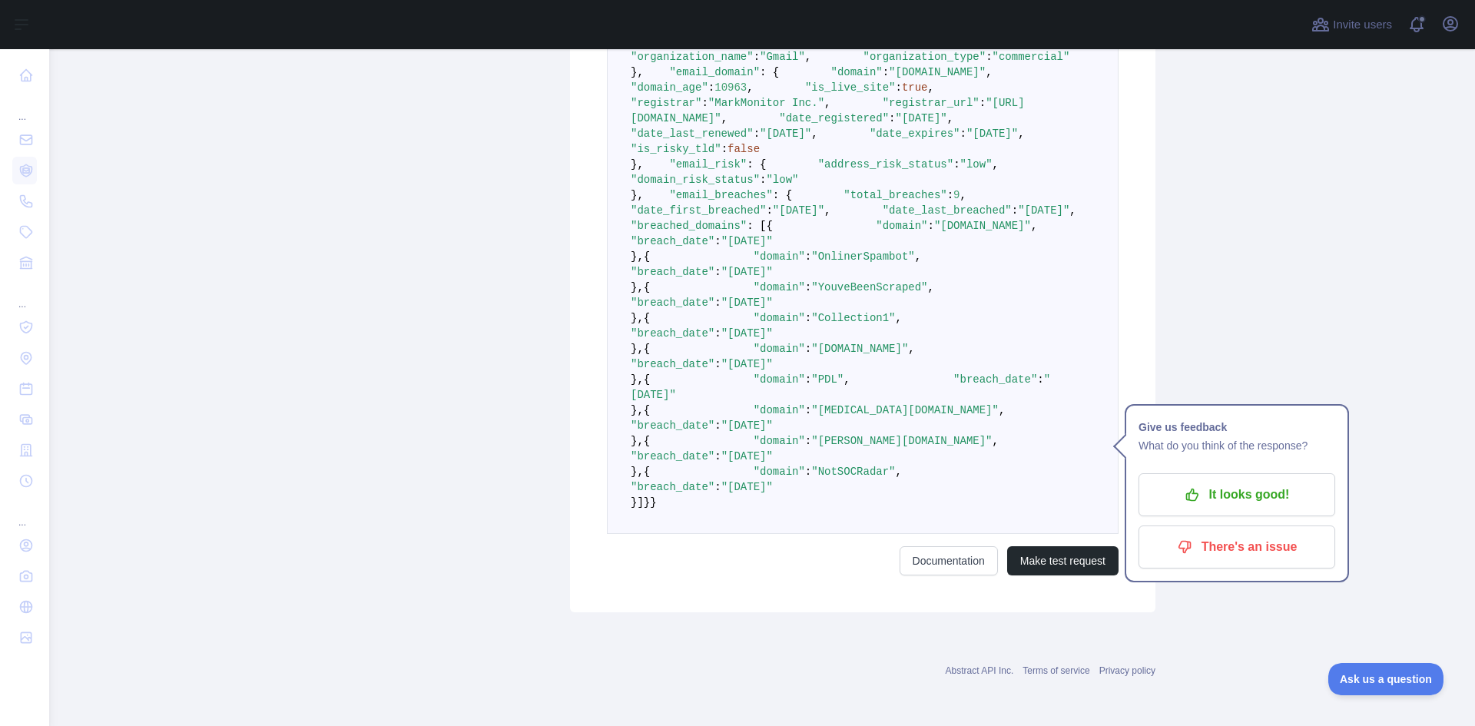
drag, startPoint x: 648, startPoint y: 97, endPoint x: 734, endPoint y: 263, distance: 186.9
click at [734, 263] on pre "{ "email_address" : "[PERSON_NAME][EMAIL_ADDRESS][PERSON_NAME][DOMAIN_NAME]" , …" at bounding box center [863, 164] width 512 height 739
drag, startPoint x: 665, startPoint y: 257, endPoint x: 596, endPoint y: 103, distance: 169.2
click at [596, 103] on div "**********" at bounding box center [862, 58] width 585 height 1109
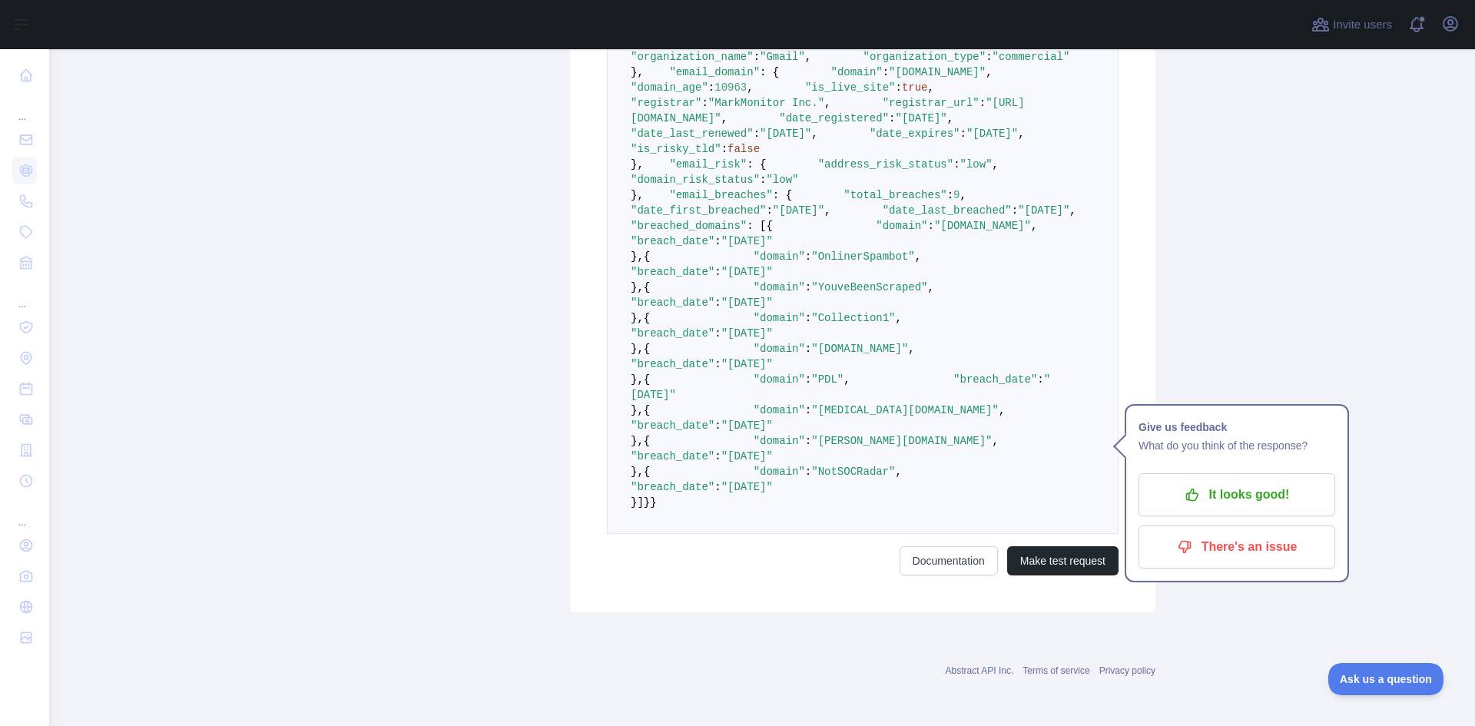
click at [644, 78] on span at bounding box center [657, 72] width 26 height 12
drag, startPoint x: 624, startPoint y: 98, endPoint x: 702, endPoint y: 319, distance: 234.0
click at [702, 319] on pre "{ "email_address" : "[PERSON_NAME][EMAIL_ADDRESS][PERSON_NAME][DOMAIN_NAME]" , …" at bounding box center [863, 164] width 512 height 739
drag, startPoint x: 681, startPoint y: 319, endPoint x: 611, endPoint y: 104, distance: 226.4
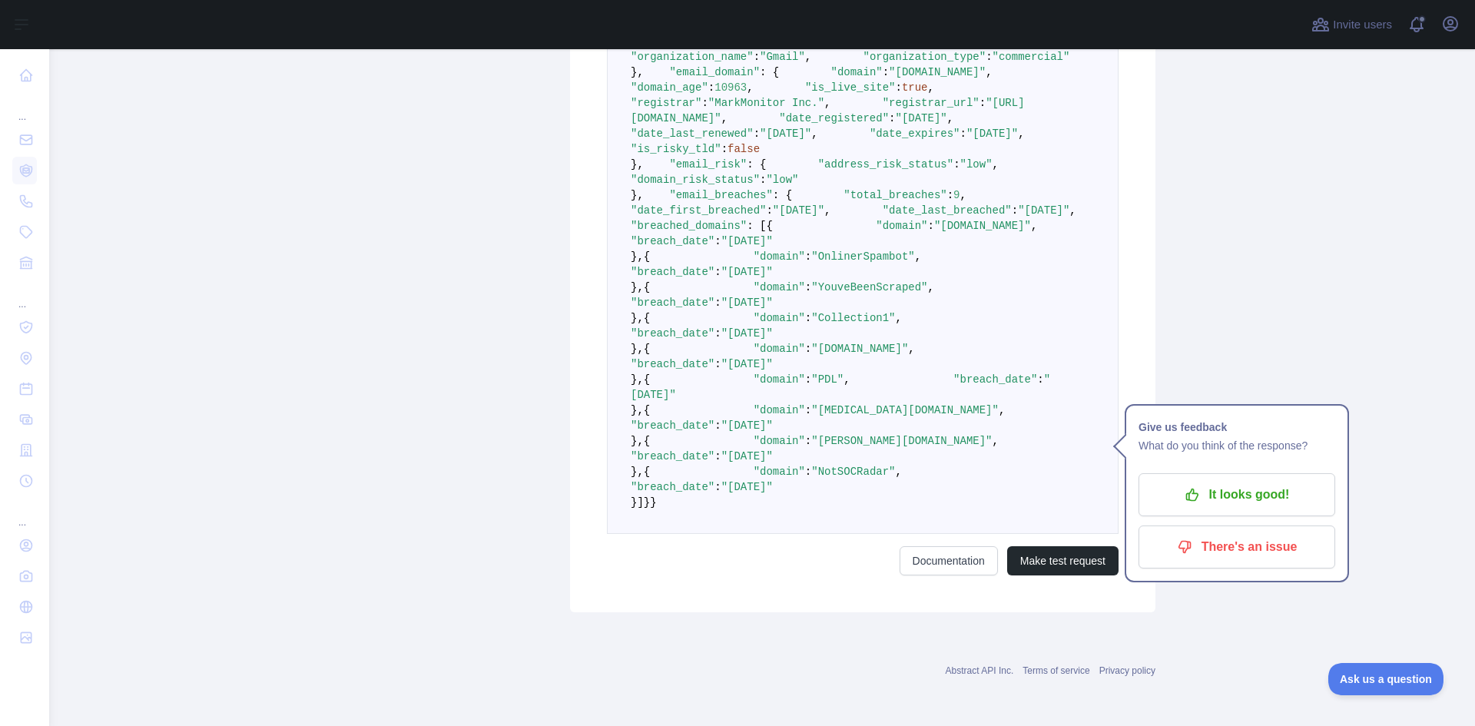
click at [611, 104] on pre "{ "email_address" : "[PERSON_NAME][EMAIL_ADDRESS][PERSON_NAME][DOMAIN_NAME]" , …" at bounding box center [863, 164] width 512 height 739
click at [993, 78] on span at bounding box center [1018, 72] width 51 height 12
drag, startPoint x: 623, startPoint y: 88, endPoint x: 668, endPoint y: 321, distance: 237.1
click at [668, 321] on pre "{ "email_address" : "[PERSON_NAME][EMAIL_ADDRESS][PERSON_NAME][DOMAIN_NAME]" , …" at bounding box center [863, 164] width 512 height 739
click at [798, 186] on span ""low"" at bounding box center [782, 180] width 32 height 12
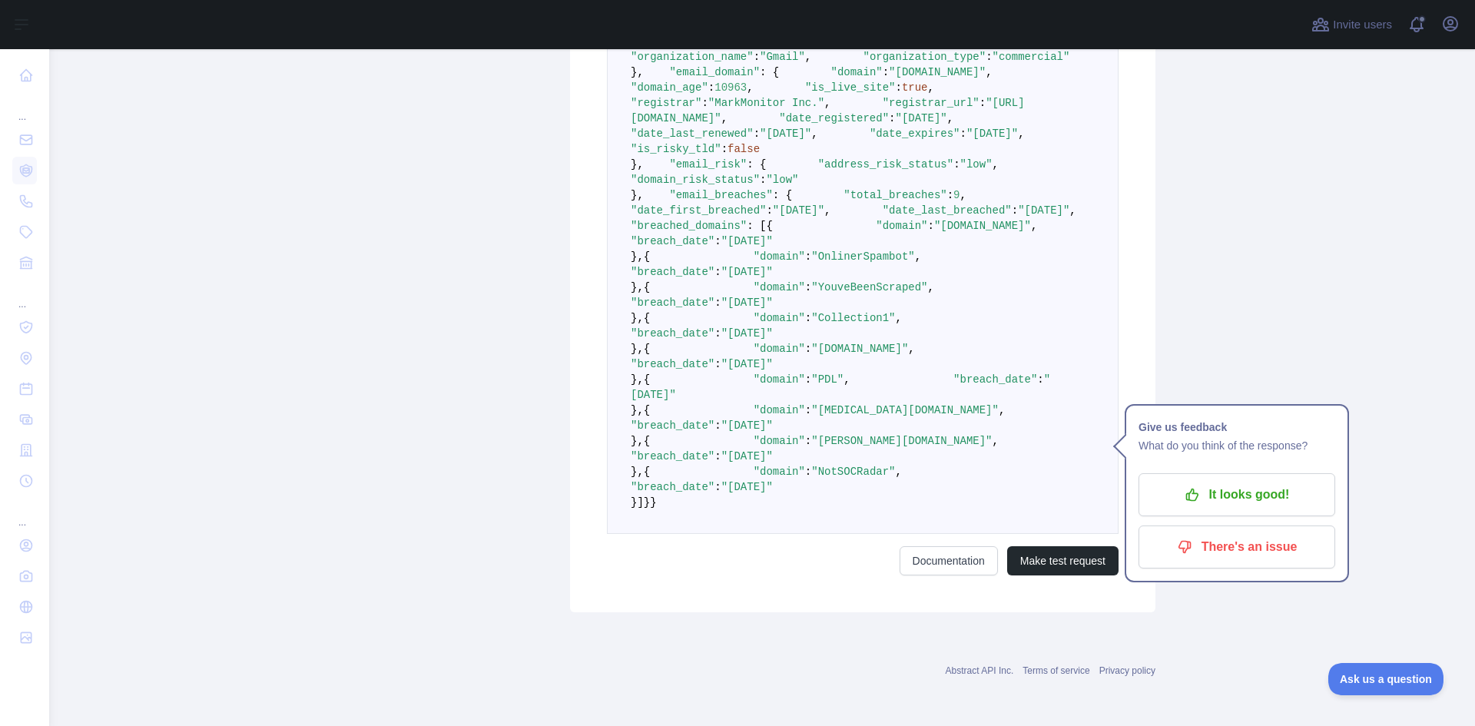
drag, startPoint x: 679, startPoint y: 317, endPoint x: 612, endPoint y: 102, distance: 224.5
click at [612, 102] on pre "{ "email_address" : "[PERSON_NAME][EMAIL_ADDRESS][PERSON_NAME][DOMAIN_NAME]" , …" at bounding box center [863, 164] width 512 height 739
click at [877, 243] on pre "{ "email_address" : "[PERSON_NAME][EMAIL_ADDRESS][PERSON_NAME][DOMAIN_NAME]" , …" at bounding box center [863, 164] width 512 height 739
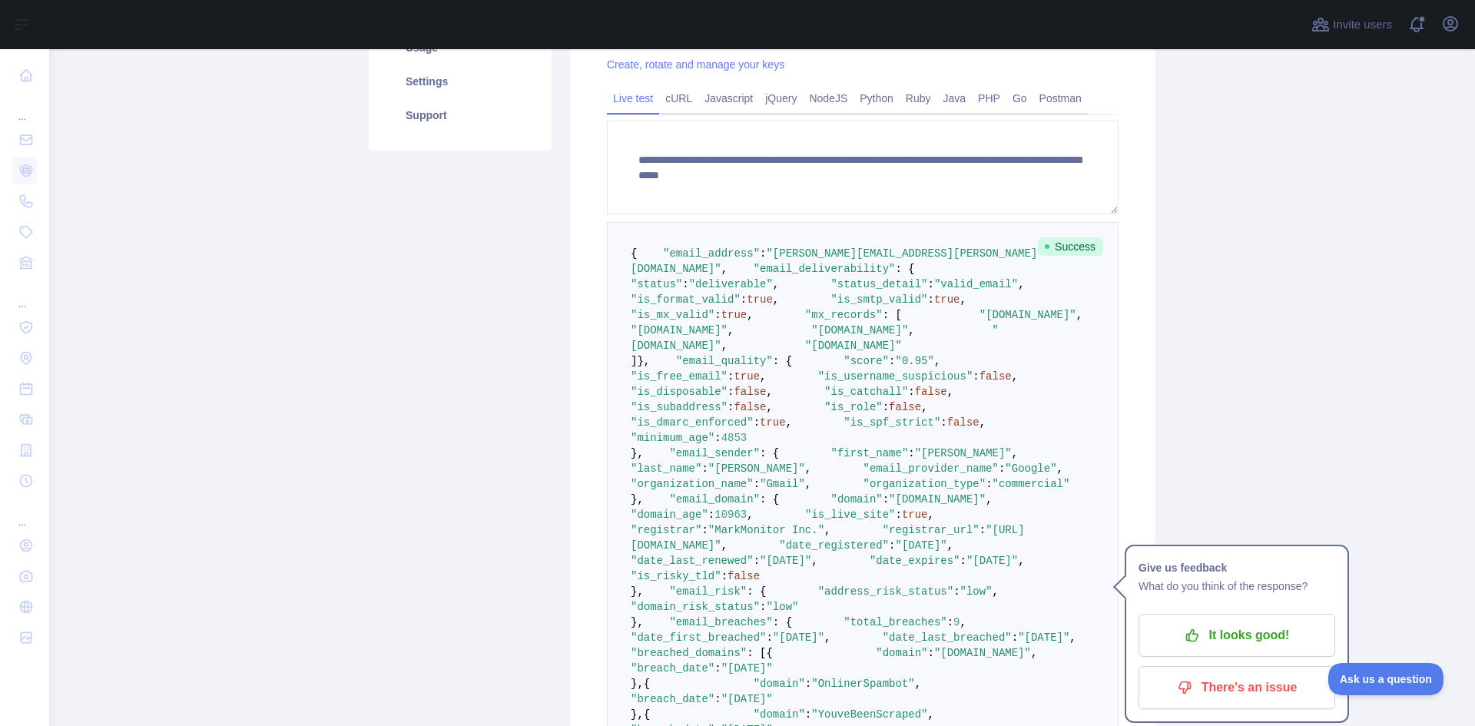
scroll to position [387, 0]
drag, startPoint x: 645, startPoint y: 270, endPoint x: 709, endPoint y: 477, distance: 216.5
click at [709, 477] on pre "{ "email_address" : "[PERSON_NAME][EMAIL_ADDRESS][PERSON_NAME][DOMAIN_NAME]" , …" at bounding box center [863, 594] width 512 height 739
click at [676, 370] on span ""email_quality"" at bounding box center [724, 364] width 97 height 12
drag, startPoint x: 649, startPoint y: 501, endPoint x: 739, endPoint y: 669, distance: 190.7
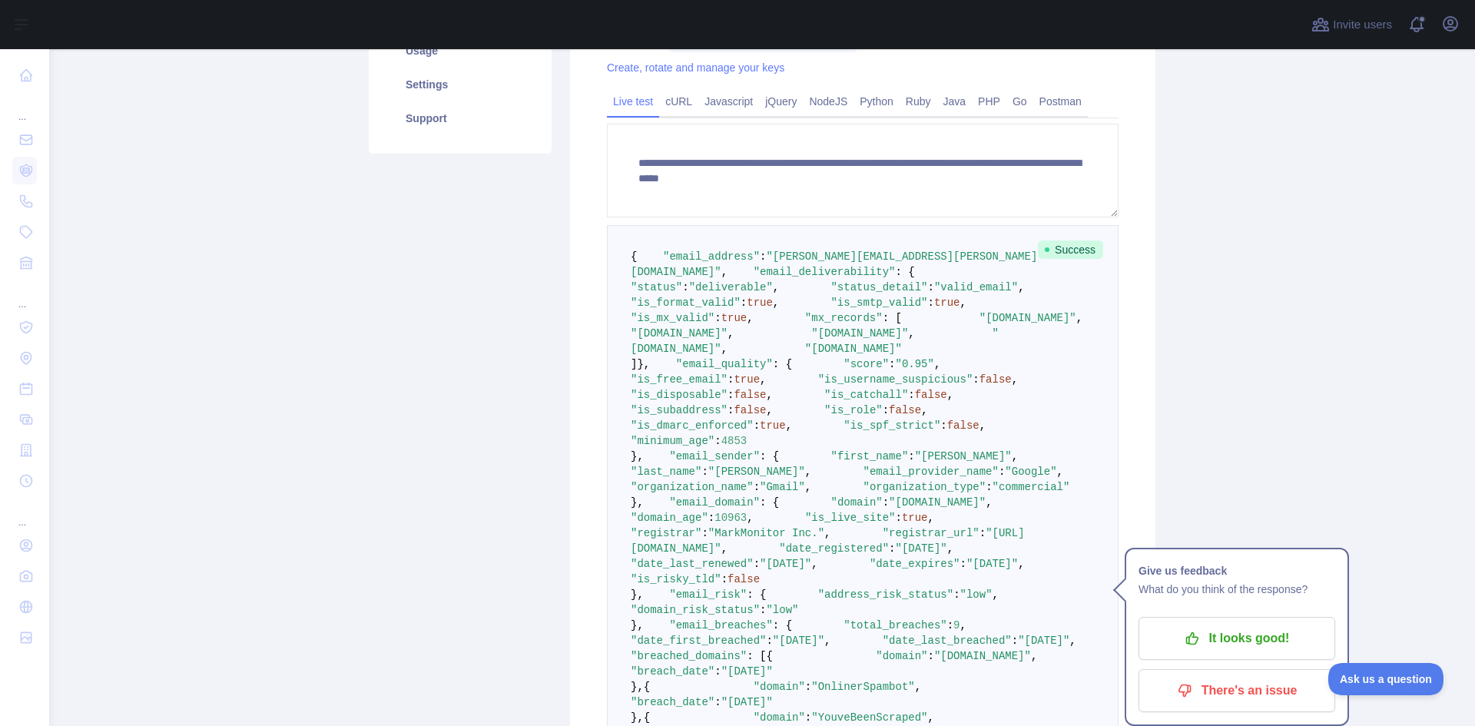
click at [739, 669] on pre "{ "email_address" : "[PERSON_NAME][EMAIL_ADDRESS][PERSON_NAME][DOMAIN_NAME]" , …" at bounding box center [863, 594] width 512 height 739
drag, startPoint x: 665, startPoint y: 665, endPoint x: 626, endPoint y: 501, distance: 168.3
click at [626, 501] on pre "{ "email_address" : "[PERSON_NAME][EMAIL_ADDRESS][PERSON_NAME][DOMAIN_NAME]" , …" at bounding box center [863, 594] width 512 height 739
click at [865, 592] on pre "{ "email_address" : "[PERSON_NAME][EMAIL_ADDRESS][PERSON_NAME][DOMAIN_NAME]" , …" at bounding box center [863, 594] width 512 height 739
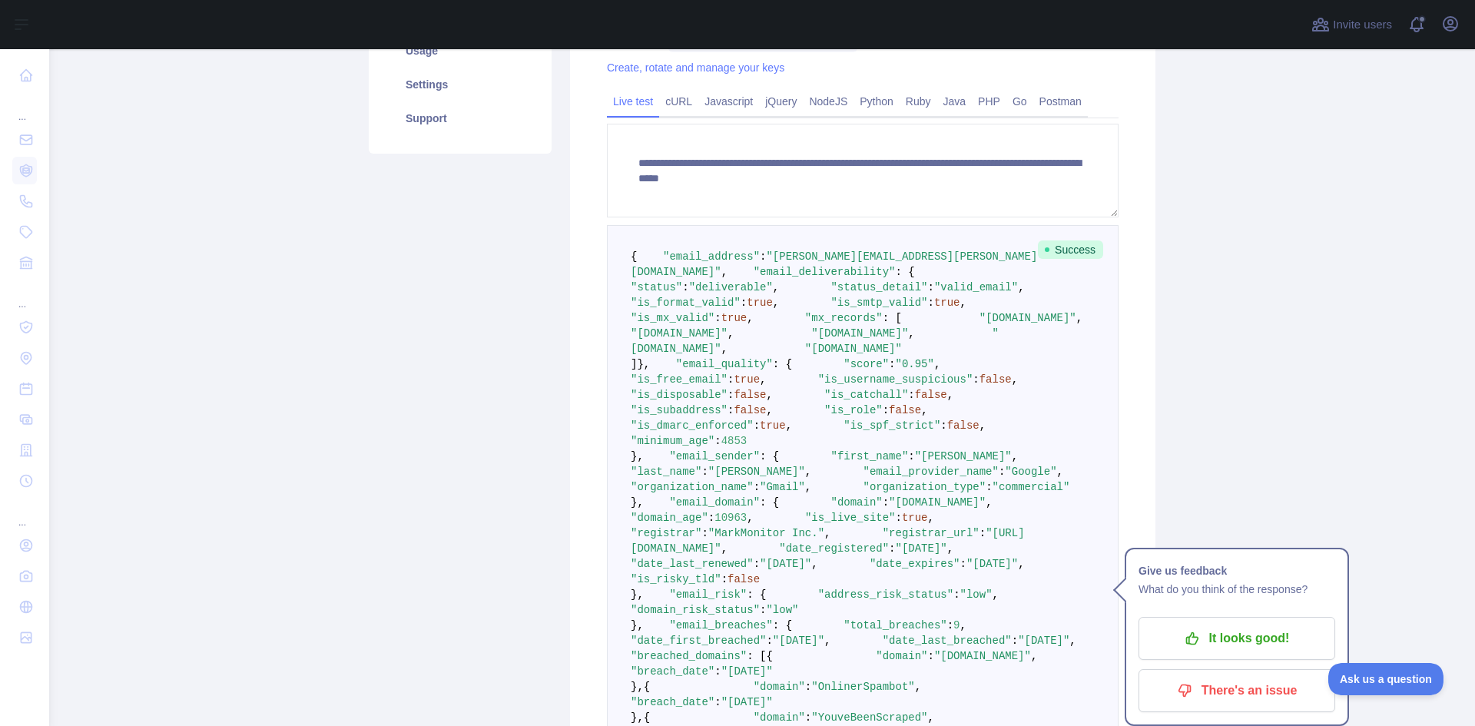
drag, startPoint x: 746, startPoint y: 503, endPoint x: 794, endPoint y: 672, distance: 175.6
click at [794, 672] on pre "{ "email_address" : "[PERSON_NAME][EMAIL_ADDRESS][PERSON_NAME][DOMAIN_NAME]" , …" at bounding box center [863, 594] width 512 height 739
click at [950, 514] on pre "{ "email_address" : "[PERSON_NAME][EMAIL_ADDRESS][PERSON_NAME][DOMAIN_NAME]" , …" at bounding box center [863, 594] width 512 height 739
drag, startPoint x: 645, startPoint y: 500, endPoint x: 713, endPoint y: 676, distance: 188.7
click at [713, 676] on pre "{ "email_address" : "[PERSON_NAME][EMAIL_ADDRESS][PERSON_NAME][DOMAIN_NAME]" , …" at bounding box center [863, 594] width 512 height 739
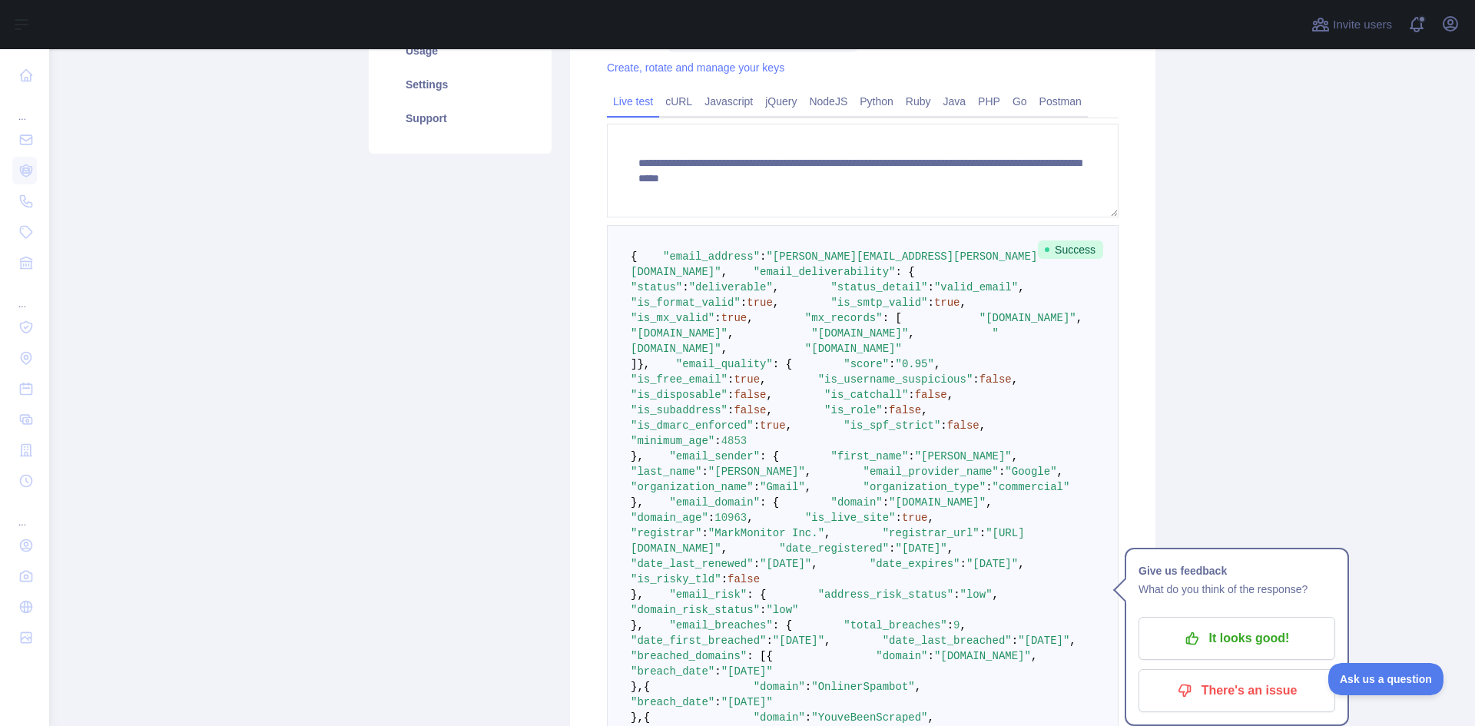
click at [669, 462] on span ""email_sender"" at bounding box center [714, 456] width 91 height 12
drag, startPoint x: 661, startPoint y: 675, endPoint x: 615, endPoint y: 500, distance: 180.9
click at [615, 500] on pre "{ "email_address" : "[PERSON_NAME][EMAIL_ADDRESS][PERSON_NAME][DOMAIN_NAME]" , …" at bounding box center [863, 594] width 512 height 739
drag, startPoint x: 622, startPoint y: 502, endPoint x: 724, endPoint y: 670, distance: 196.8
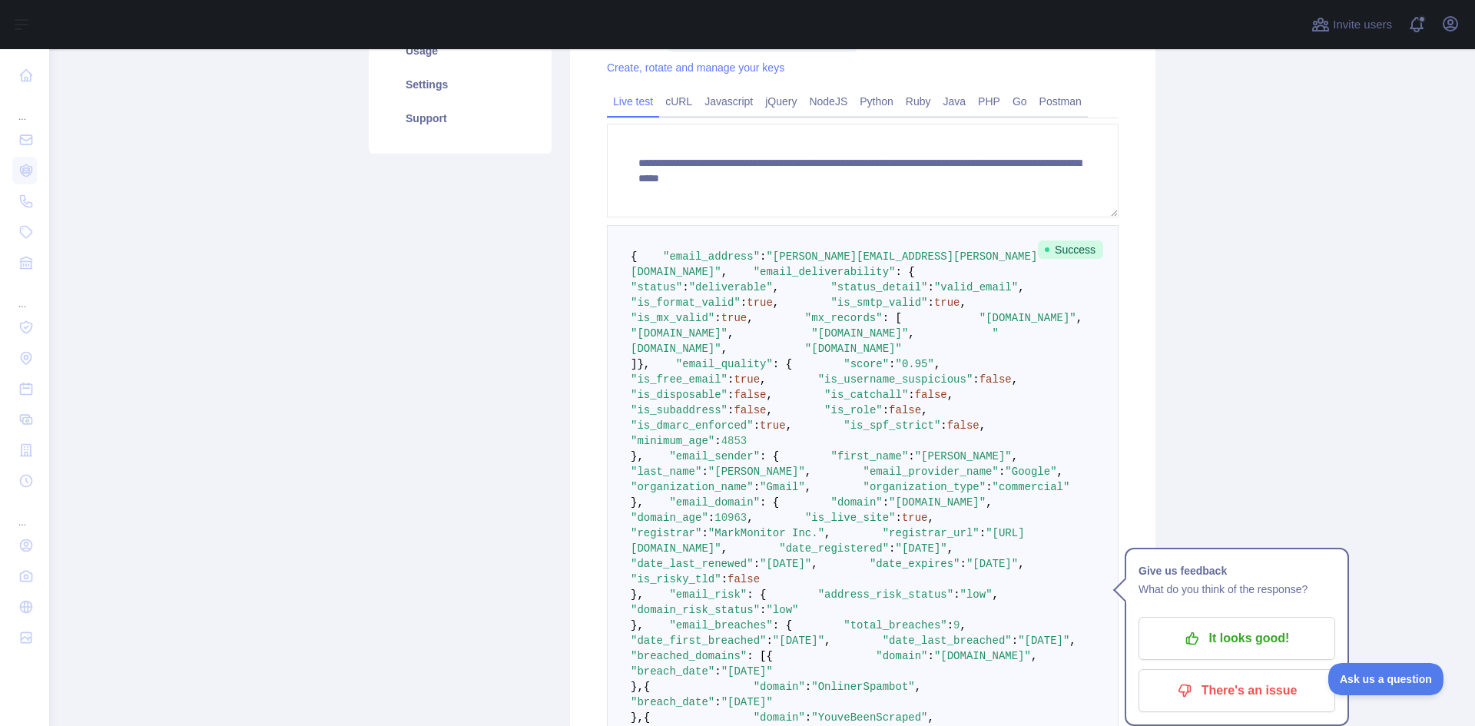
click at [724, 670] on pre "{ "email_address" : "[PERSON_NAME][EMAIL_ADDRESS][PERSON_NAME][DOMAIN_NAME]" , …" at bounding box center [863, 594] width 512 height 739
drag, startPoint x: 666, startPoint y: 674, endPoint x: 579, endPoint y: 509, distance: 185.9
click at [579, 509] on div "**********" at bounding box center [862, 488] width 585 height 1109
click at [792, 370] on span at bounding box center [817, 364] width 51 height 12
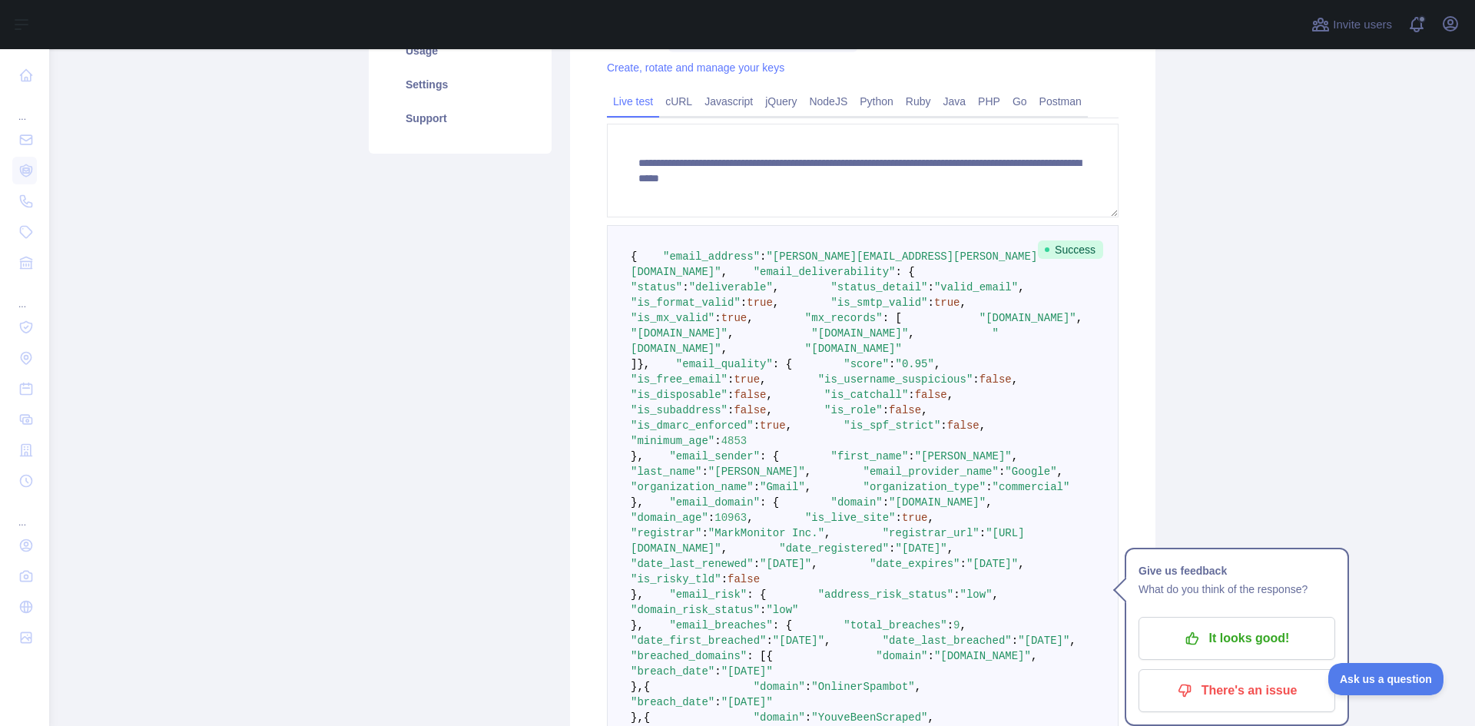
drag, startPoint x: 615, startPoint y: 499, endPoint x: 622, endPoint y: 682, distance: 183.7
click at [622, 682] on pre "{ "email_address" : "[PERSON_NAME][EMAIL_ADDRESS][PERSON_NAME][DOMAIN_NAME]" , …" at bounding box center [863, 594] width 512 height 739
click at [714, 447] on span ""minimum_age"" at bounding box center [673, 441] width 84 height 12
drag, startPoint x: 659, startPoint y: 668, endPoint x: 557, endPoint y: 508, distance: 190.3
click at [561, 508] on div "**********" at bounding box center [863, 444] width 604 height 1196
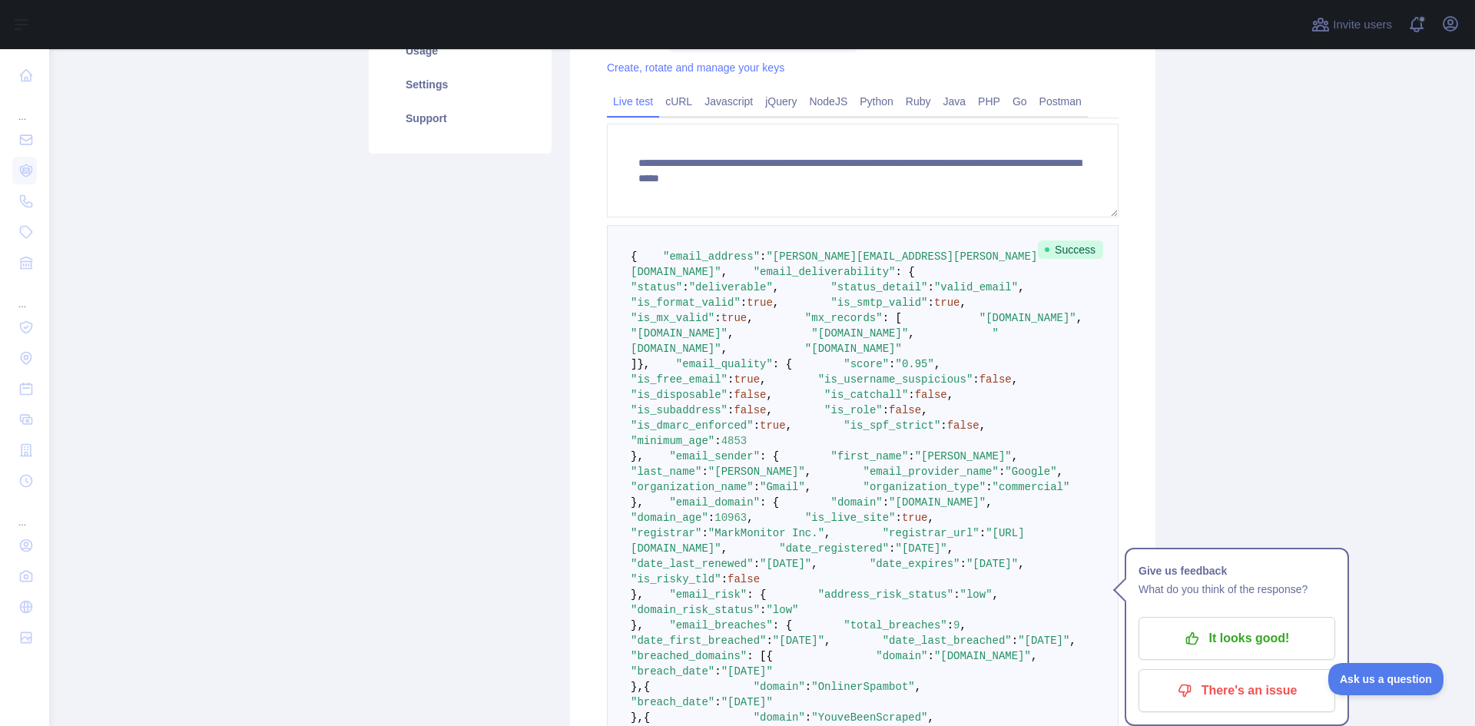
click at [868, 587] on pre "{ "email_address" : "[PERSON_NAME][EMAIL_ADDRESS][PERSON_NAME][DOMAIN_NAME]" , …" at bounding box center [863, 594] width 512 height 739
drag, startPoint x: 673, startPoint y: 677, endPoint x: 605, endPoint y: 501, distance: 188.7
click at [607, 501] on pre "{ "email_address" : "[PERSON_NAME][EMAIL_ADDRESS][PERSON_NAME][DOMAIN_NAME]" , …" at bounding box center [863, 594] width 512 height 739
click at [617, 502] on pre "{ "email_address" : "[PERSON_NAME][EMAIL_ADDRESS][PERSON_NAME][DOMAIN_NAME]" , …" at bounding box center [863, 594] width 512 height 739
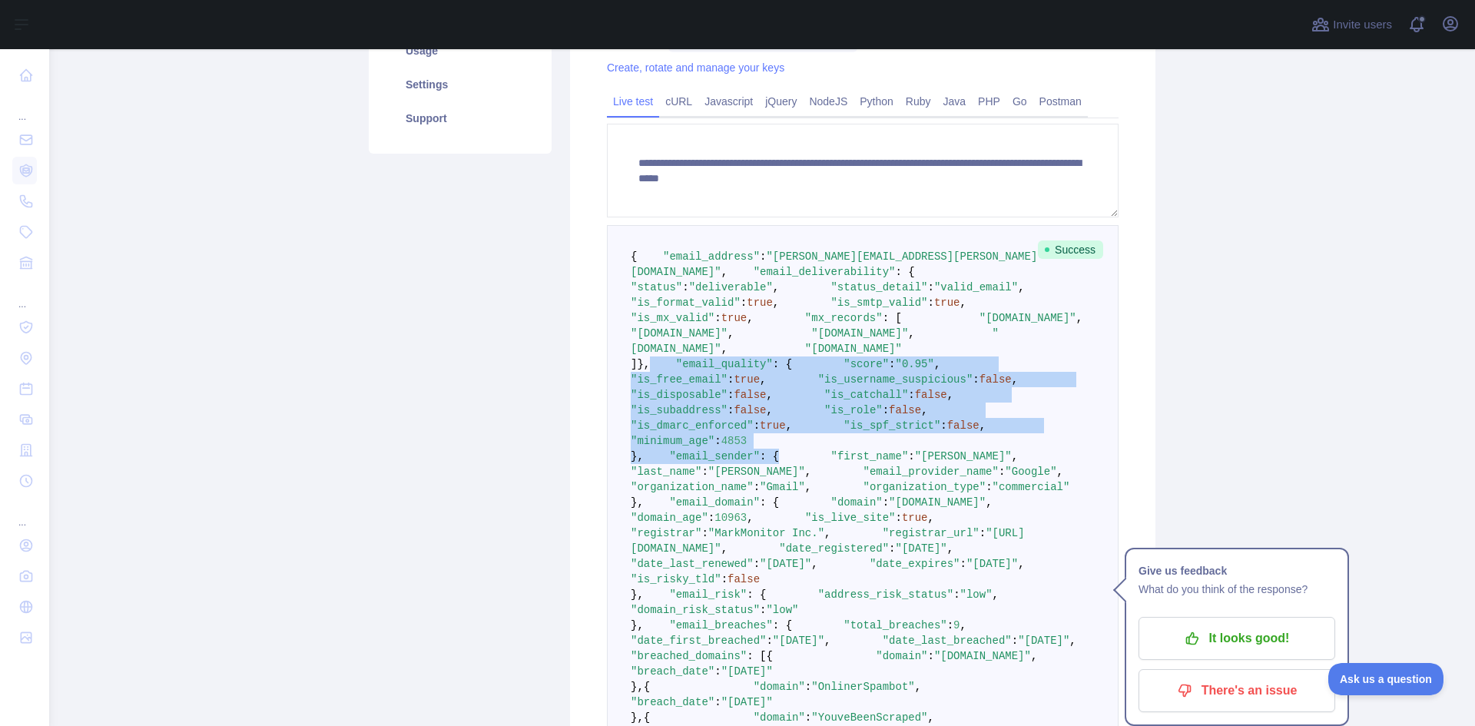
drag, startPoint x: 619, startPoint y: 503, endPoint x: 769, endPoint y: 680, distance: 231.7
click at [769, 680] on pre "{ "email_address" : "[PERSON_NAME][EMAIL_ADDRESS][PERSON_NAME][DOMAIN_NAME]" , …" at bounding box center [863, 594] width 512 height 739
click at [671, 678] on pre "{ "email_address" : "[PERSON_NAME][EMAIL_ADDRESS][PERSON_NAME][DOMAIN_NAME]" , …" at bounding box center [863, 594] width 512 height 739
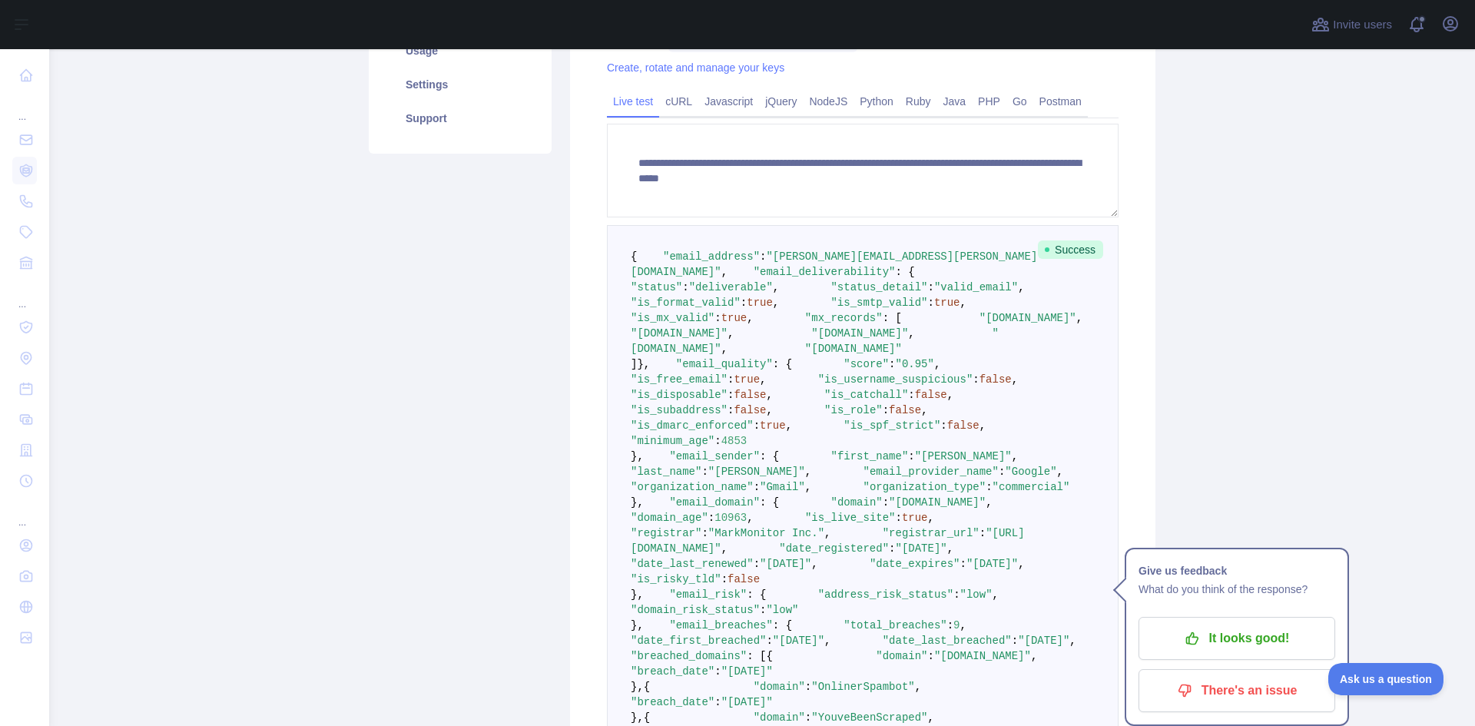
drag, startPoint x: 669, startPoint y: 671, endPoint x: 585, endPoint y: 499, distance: 191.0
click at [585, 499] on div "**********" at bounding box center [862, 488] width 585 height 1109
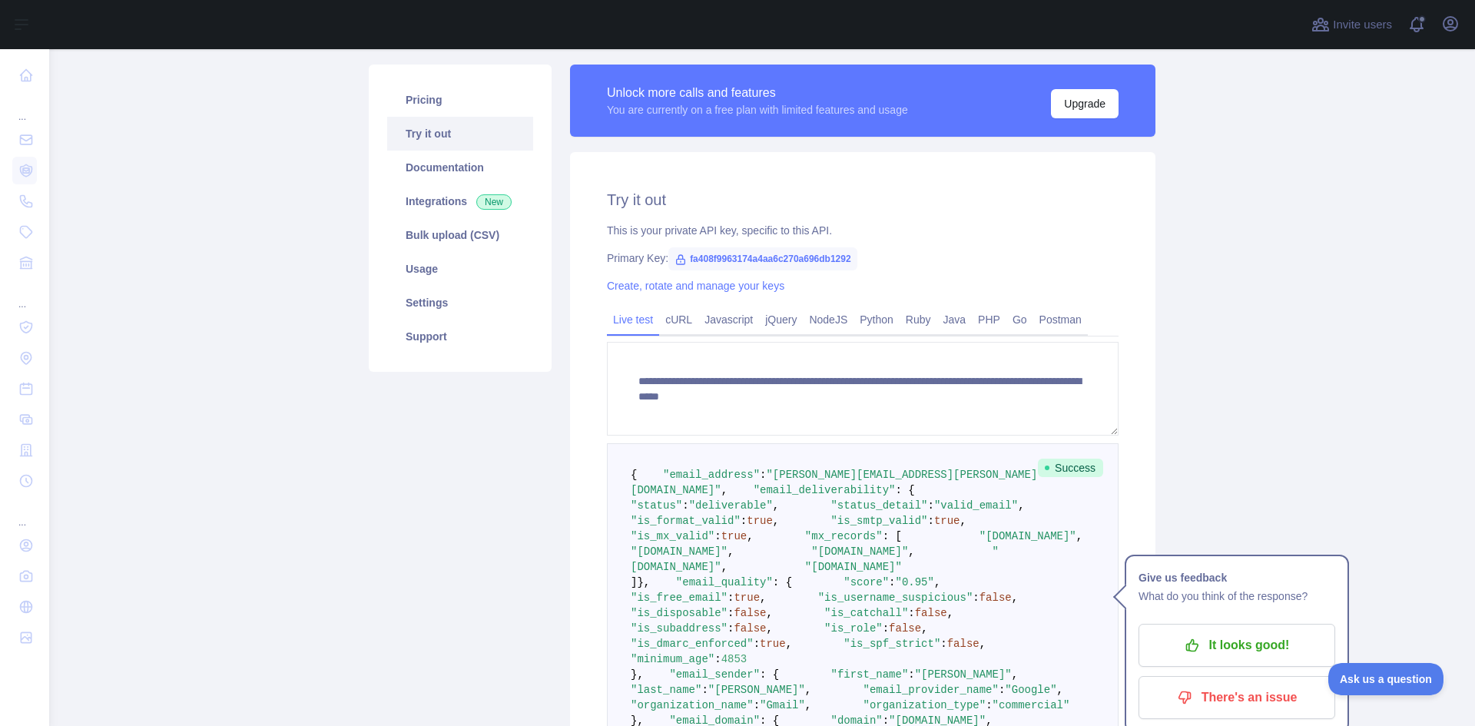
scroll to position [157, 0]
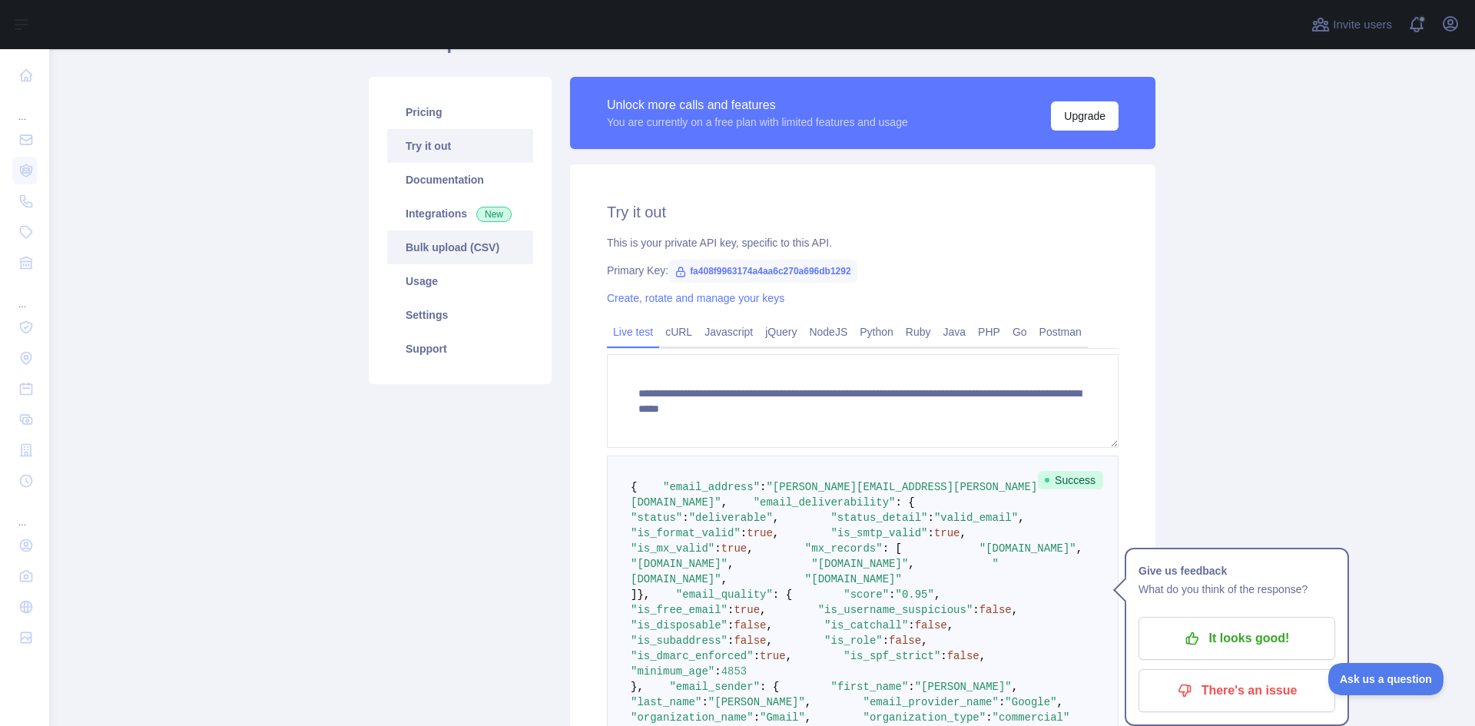
click at [439, 243] on link "Bulk upload (CSV)" at bounding box center [460, 247] width 146 height 34
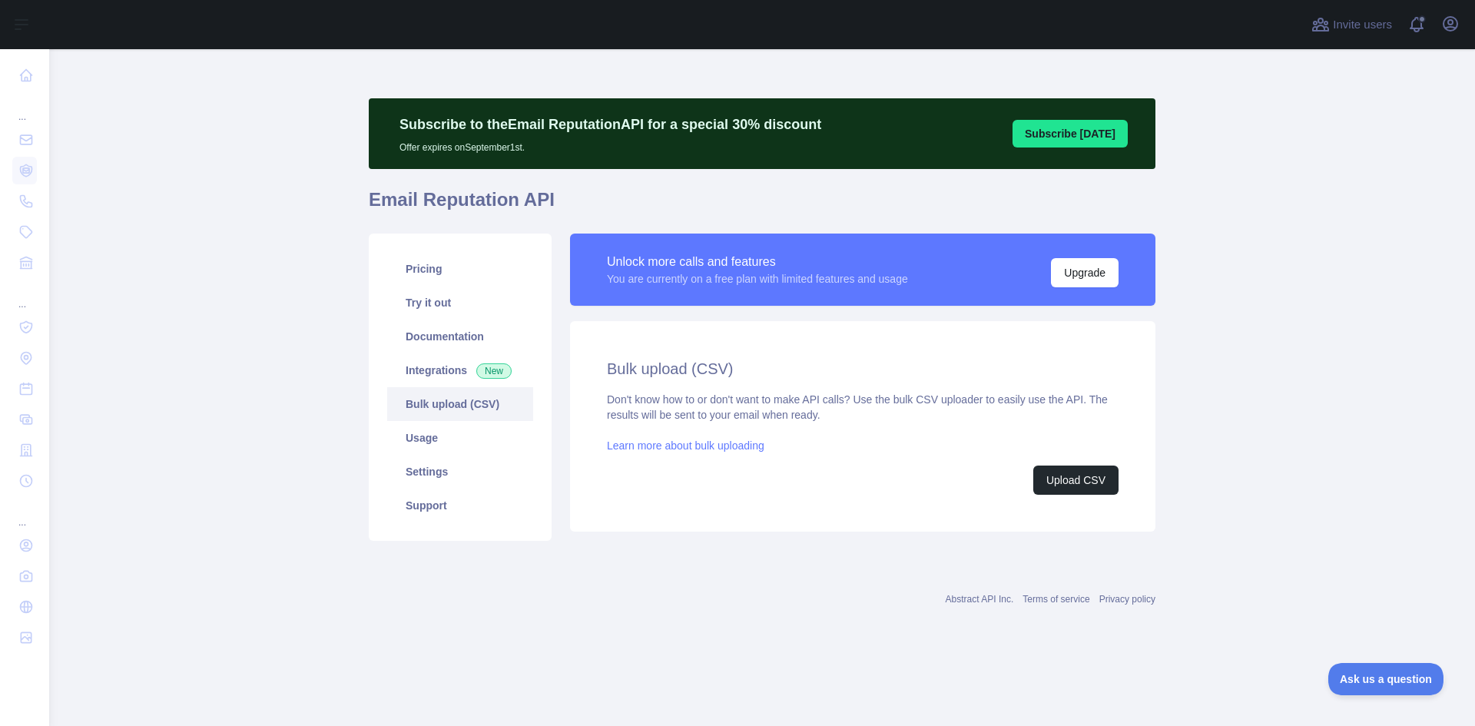
drag, startPoint x: 429, startPoint y: 148, endPoint x: 619, endPoint y: 151, distance: 189.8
click at [619, 151] on p "Offer expires on [DATE]." at bounding box center [610, 144] width 422 height 18
click at [1069, 131] on button "Subscribe [DATE]" at bounding box center [1070, 134] width 115 height 28
